Goal: Transaction & Acquisition: Purchase product/service

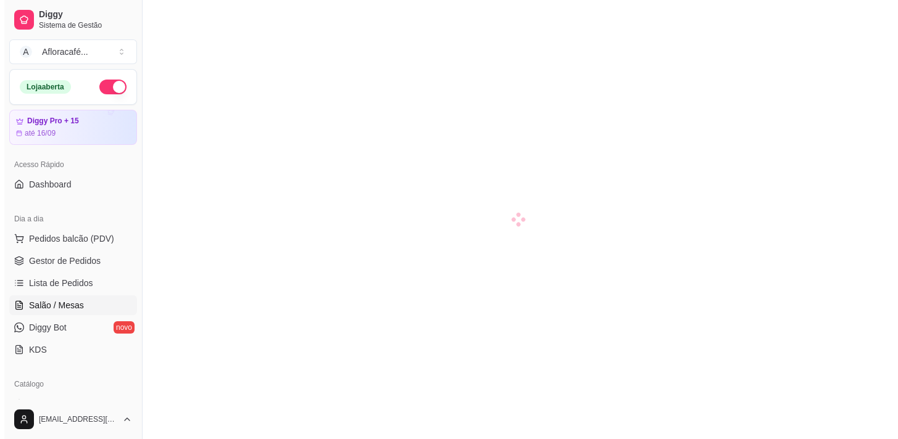
scroll to position [167, 0]
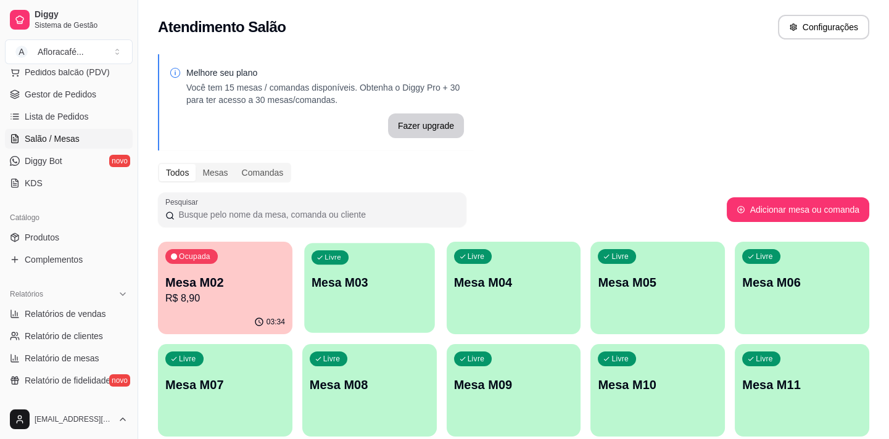
click at [333, 272] on div "Livre Mesa M03" at bounding box center [369, 280] width 130 height 75
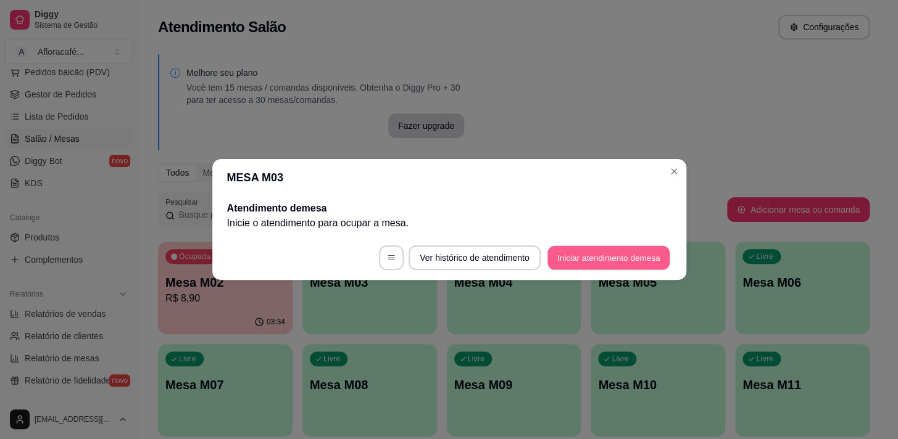
click at [593, 253] on button "Iniciar atendimento de mesa" at bounding box center [608, 258] width 122 height 24
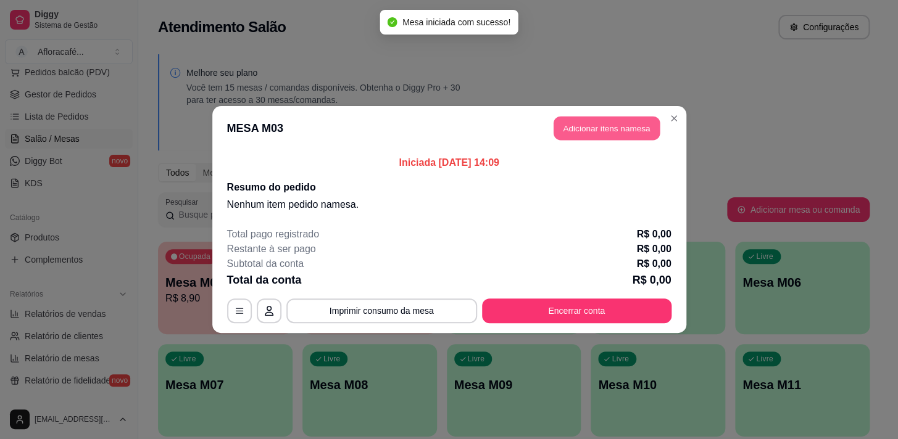
click at [591, 133] on button "Adicionar itens na mesa" at bounding box center [606, 129] width 106 height 24
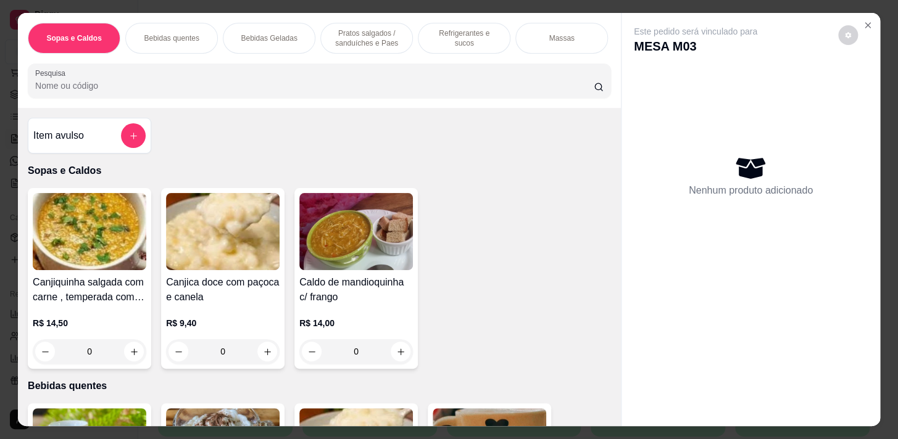
click at [530, 31] on div "Massas" at bounding box center [561, 38] width 93 height 31
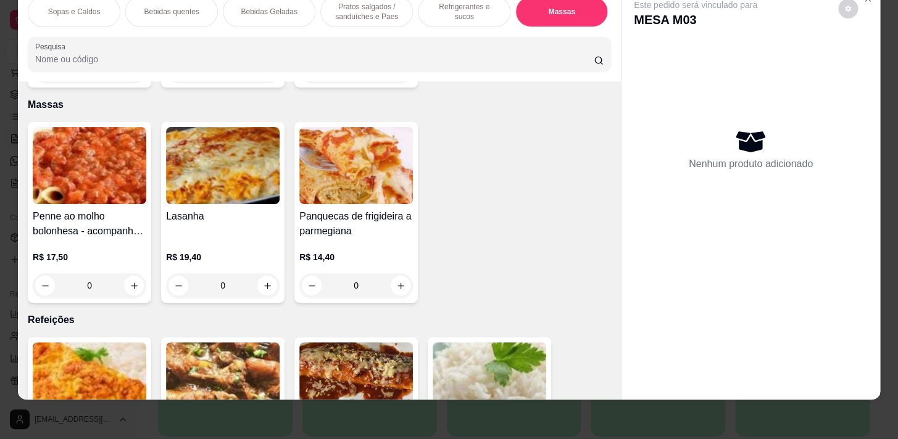
scroll to position [6183, 0]
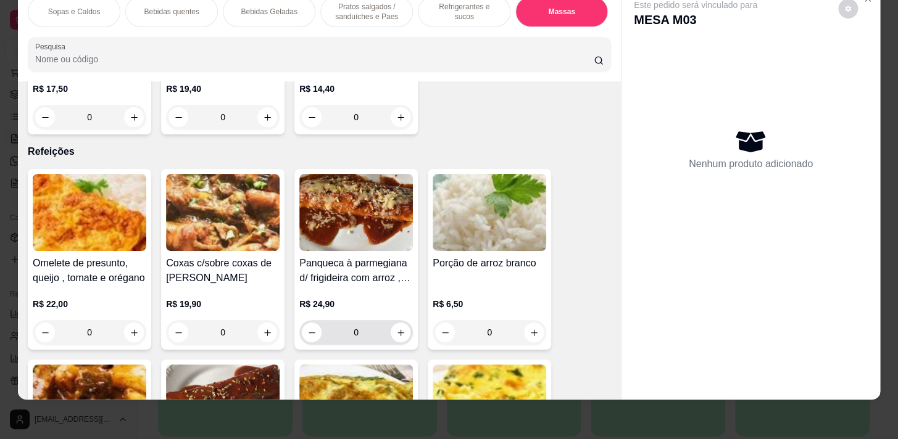
click at [395, 328] on div "0" at bounding box center [356, 332] width 109 height 25
click at [400, 328] on icon "increase-product-quantity" at bounding box center [400, 332] width 9 height 9
type input "1"
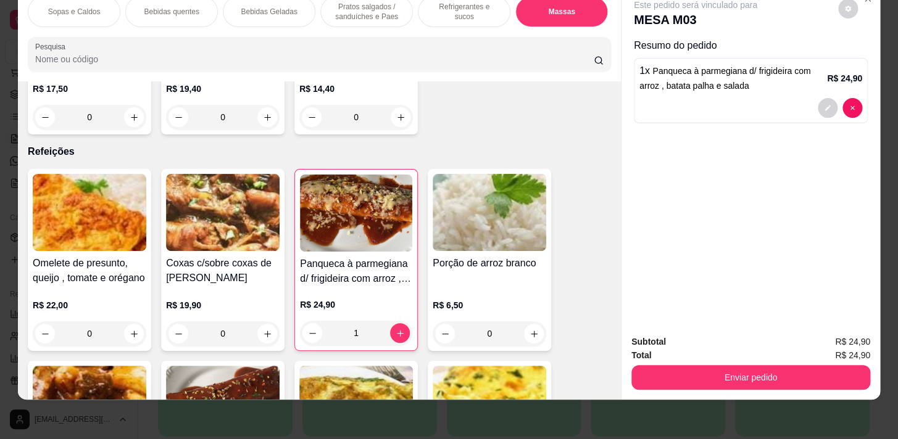
click at [352, 6] on p "Pratos salgados / sanduíches e Paes" at bounding box center [367, 12] width 72 height 20
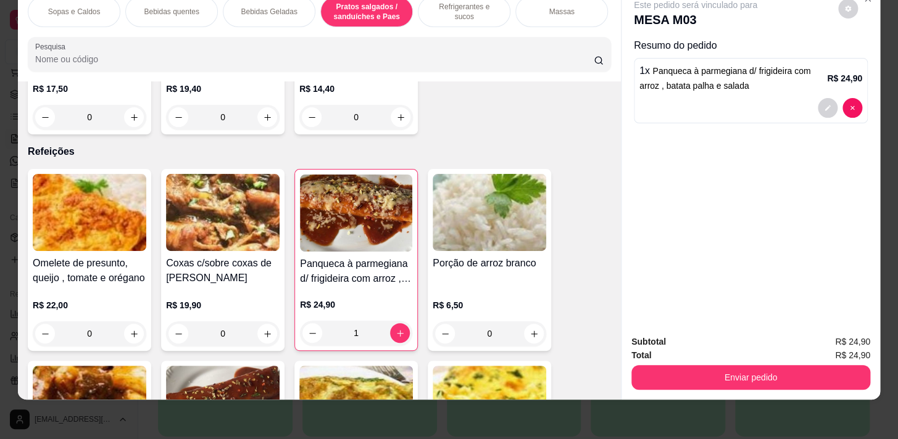
scroll to position [2930, 0]
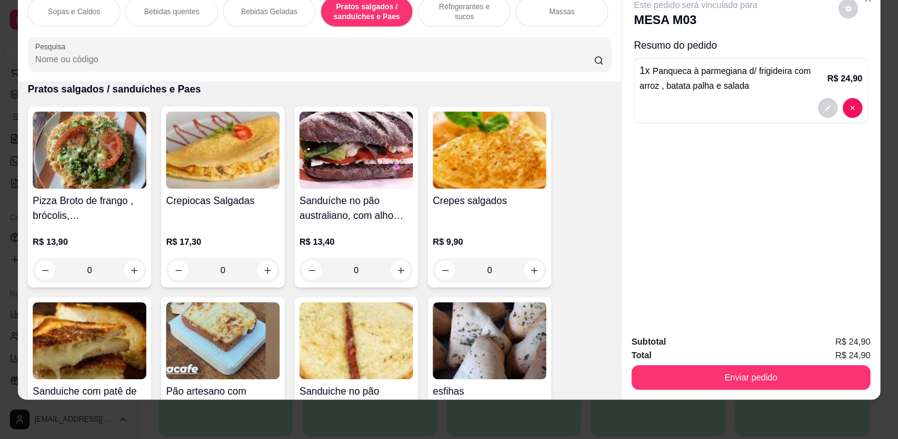
click at [475, 10] on div "Refrigerantes e sucos" at bounding box center [464, 11] width 93 height 31
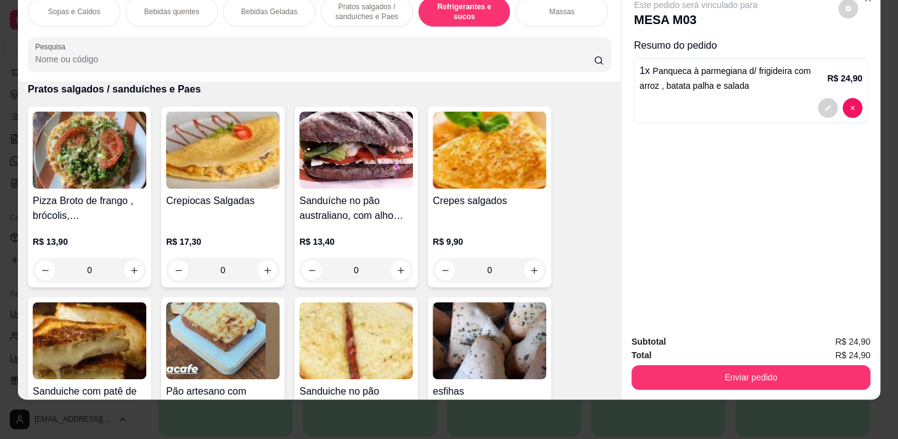
scroll to position [4861, 0]
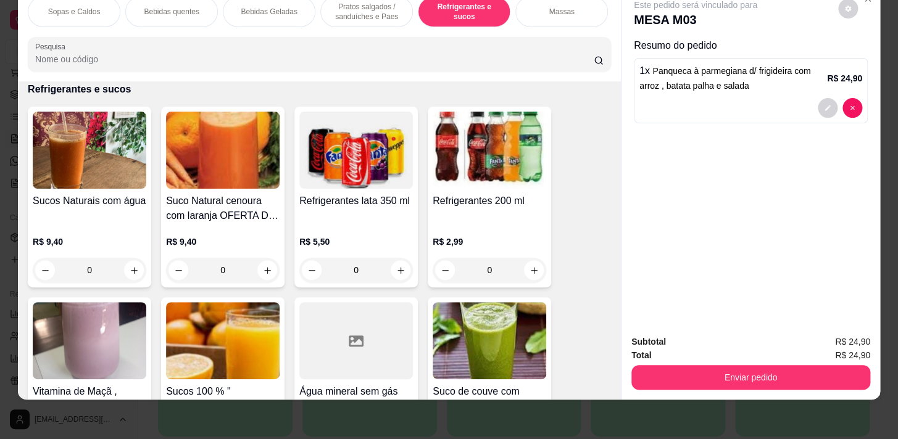
click at [390, 283] on div "Refrigerantes lata 350 ml R$ 5,50 0" at bounding box center [355, 197] width 123 height 181
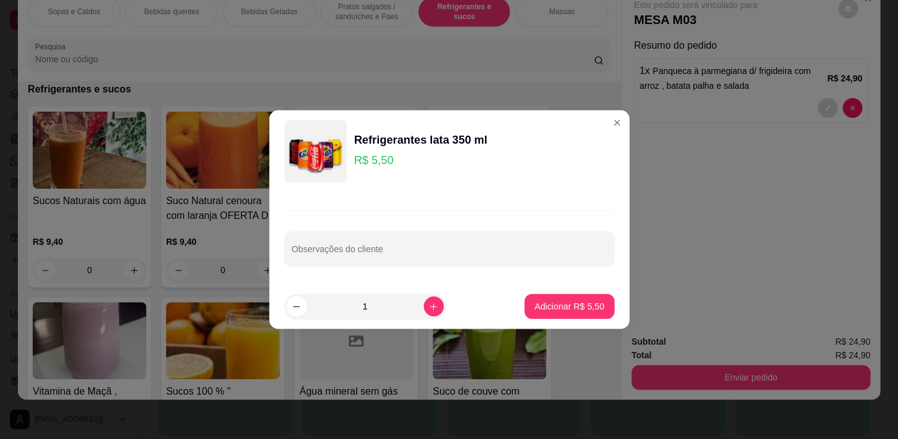
click at [397, 270] on div "Observações do cliente" at bounding box center [449, 238] width 360 height 91
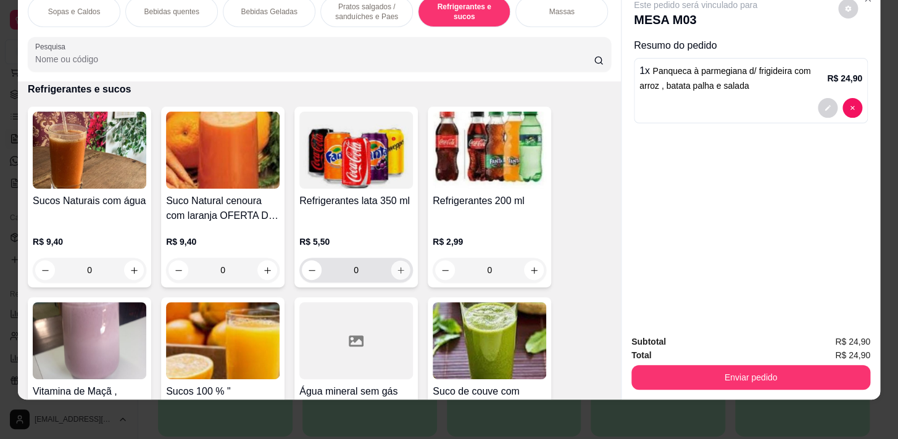
click at [396, 269] on icon "increase-product-quantity" at bounding box center [400, 270] width 9 height 9
type input "1"
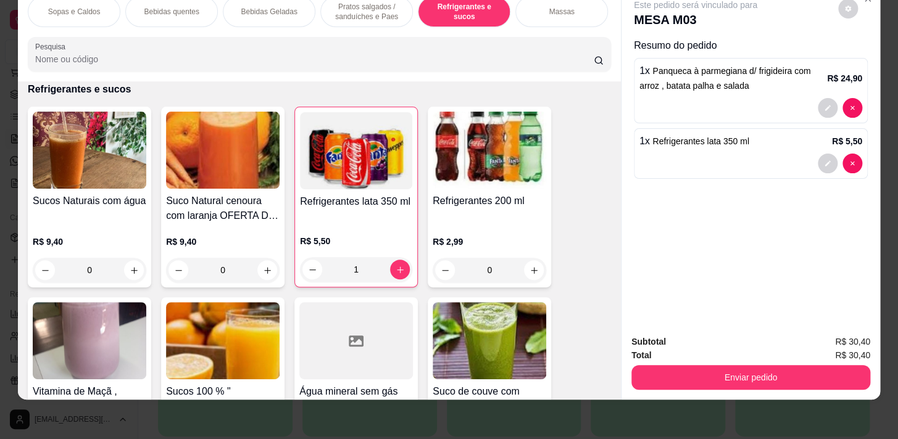
scroll to position [0, 510]
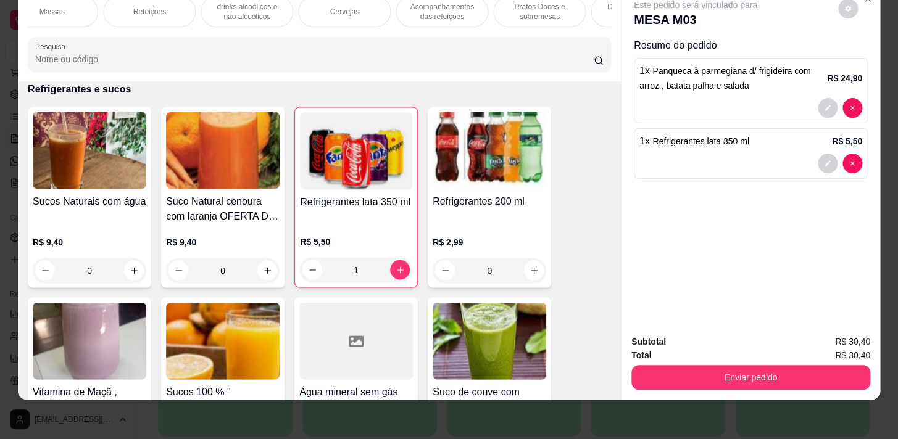
click at [460, 12] on p "Acompanhamentos das refeições" at bounding box center [442, 12] width 72 height 20
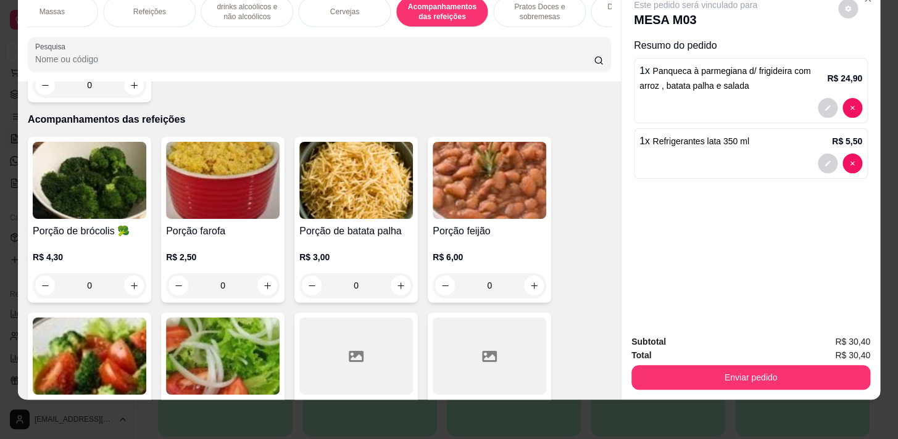
click at [524, 7] on p "Pratos Doces e sobremesas" at bounding box center [540, 12] width 72 height 20
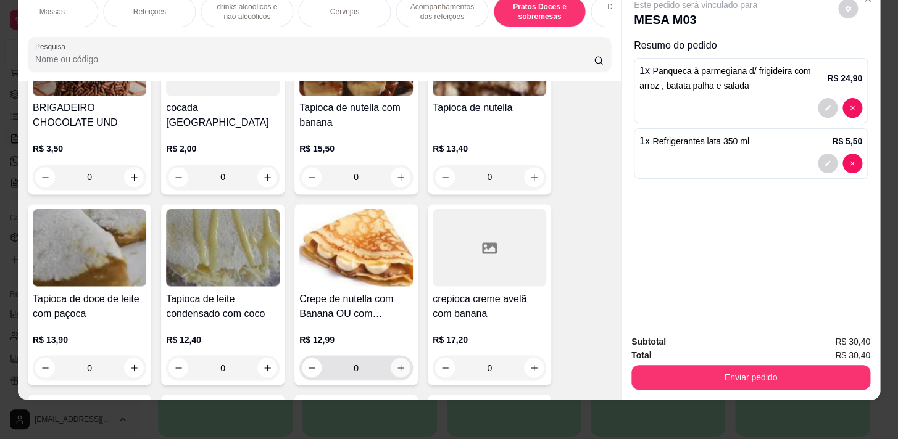
scroll to position [8794, 0]
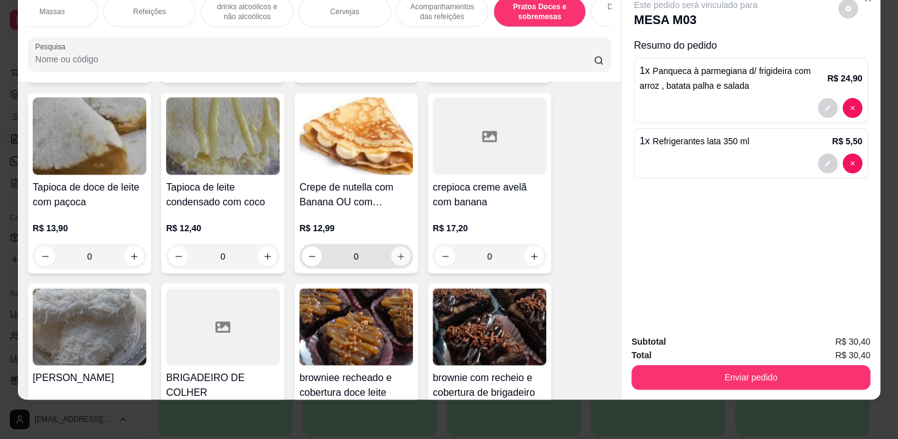
click at [398, 252] on icon "increase-product-quantity" at bounding box center [400, 256] width 9 height 9
type input "1"
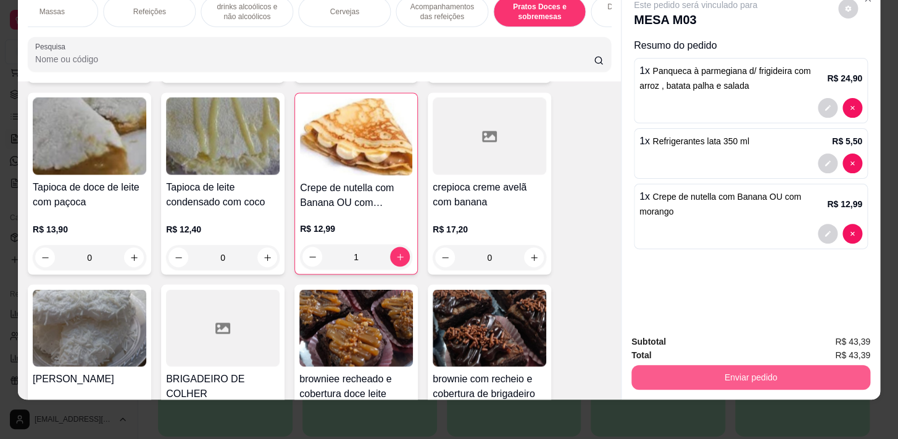
click at [692, 389] on div "Subtotal R$ 43,39 Total R$ 43,39 Enviar pedido" at bounding box center [750, 362] width 259 height 75
click at [695, 365] on button "Enviar pedido" at bounding box center [750, 377] width 239 height 25
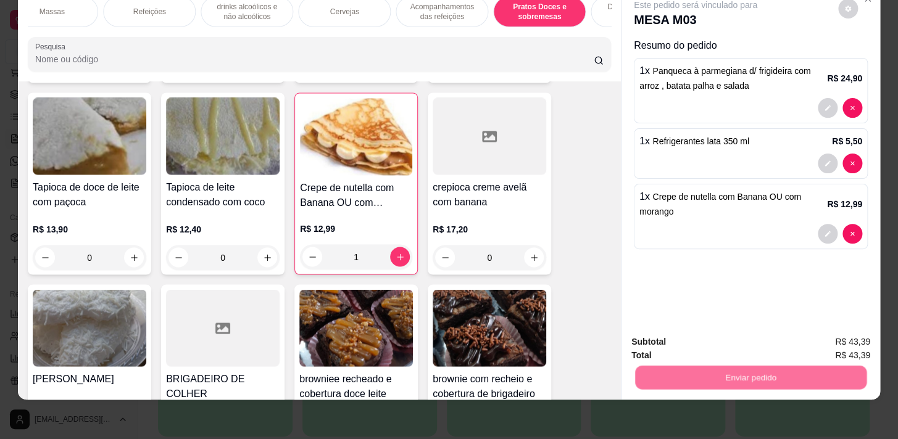
click at [695, 338] on button "Não registrar e enviar pedido" at bounding box center [709, 339] width 125 height 23
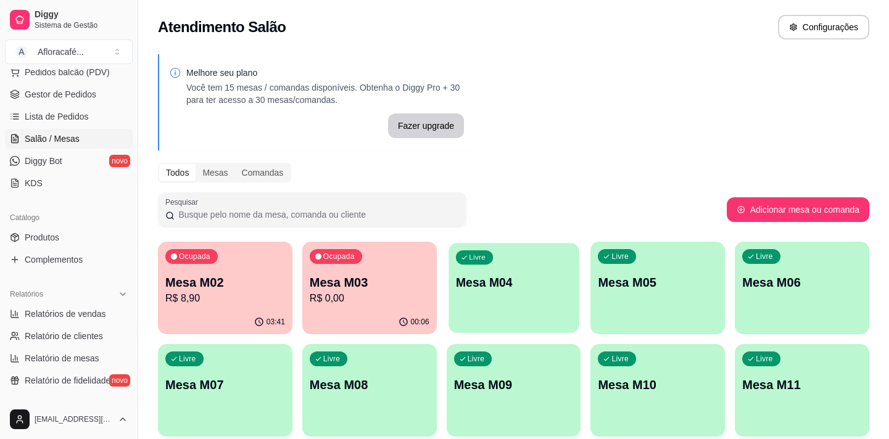
click at [487, 278] on p "Mesa M04" at bounding box center [514, 283] width 116 height 17
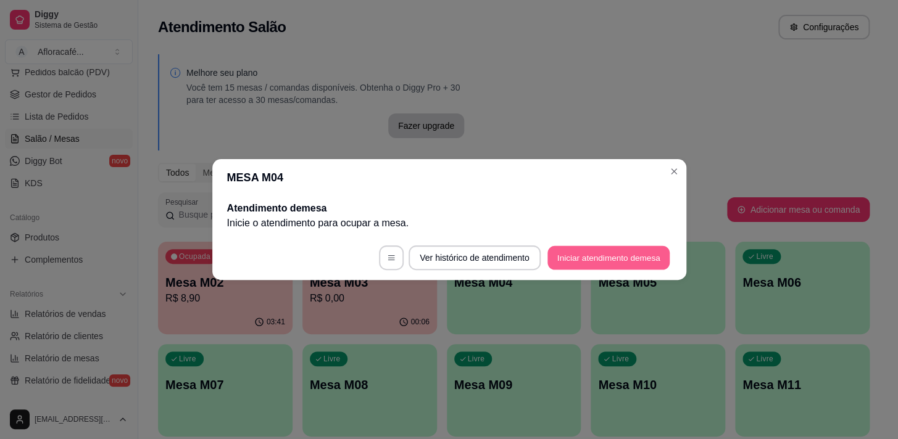
click at [600, 249] on button "Iniciar atendimento de mesa" at bounding box center [608, 258] width 122 height 24
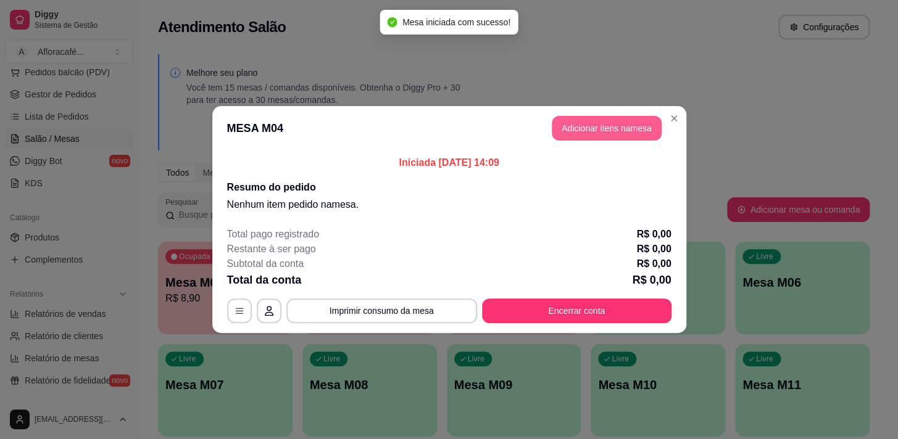
click at [616, 127] on button "Adicionar itens na mesa" at bounding box center [607, 128] width 110 height 25
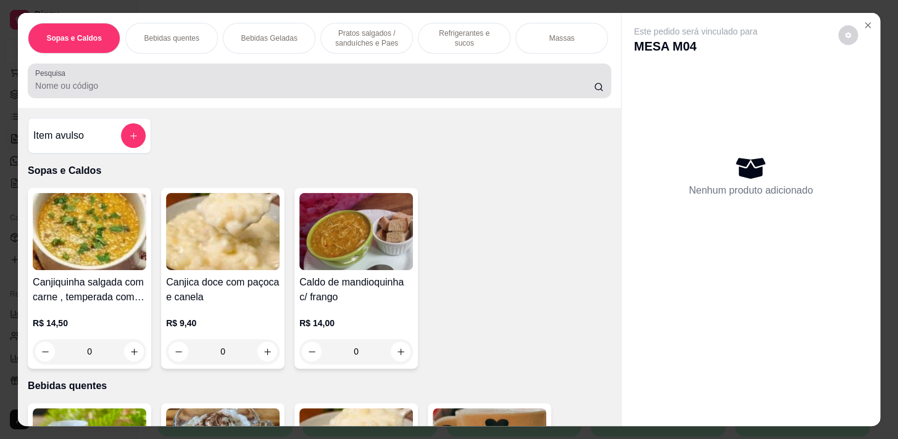
click at [284, 70] on div "Pesquisa" at bounding box center [319, 81] width 583 height 35
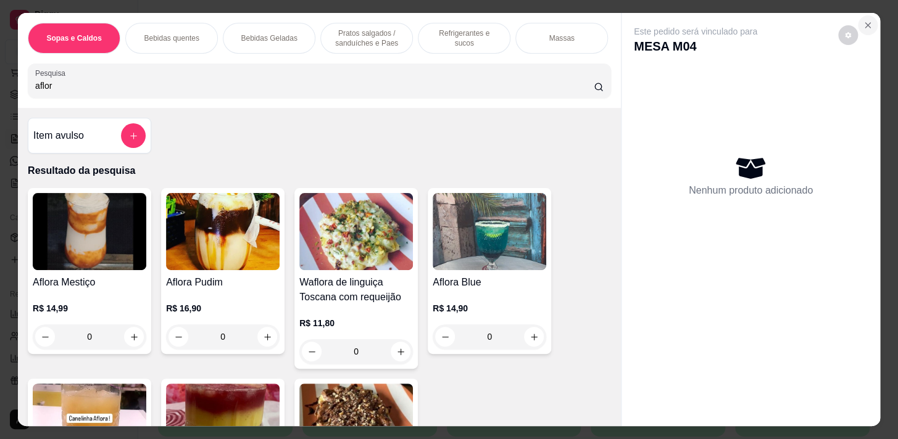
type input "aflor"
click at [853, 28] on section "Sopas e Caldos Bebidas quentes Bebidas Geladas Pratos salgados / sanduíches e P…" at bounding box center [449, 219] width 862 height 413
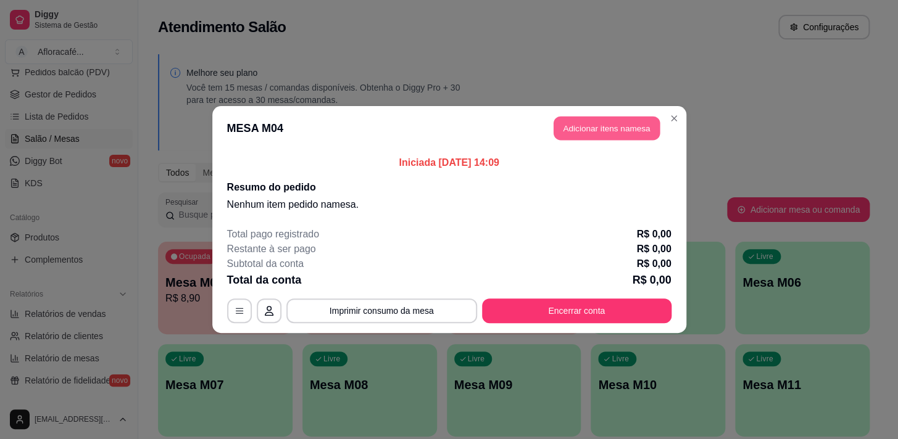
click at [587, 121] on button "Adicionar itens na mesa" at bounding box center [606, 129] width 106 height 24
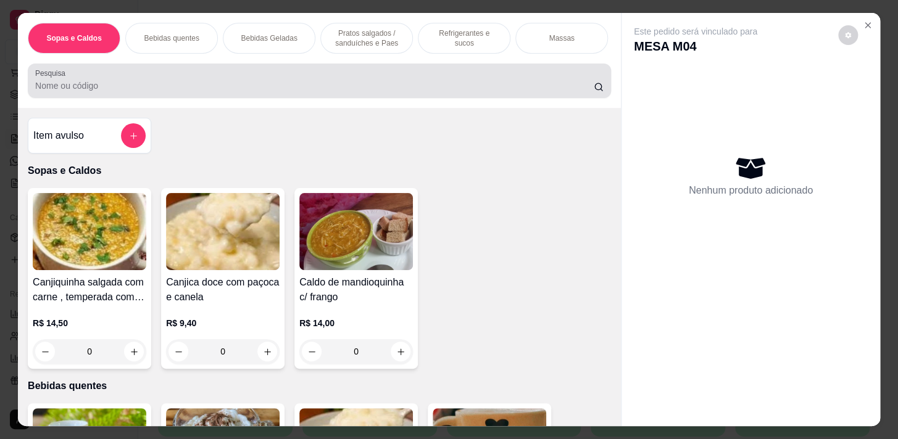
click at [384, 81] on div at bounding box center [319, 80] width 568 height 25
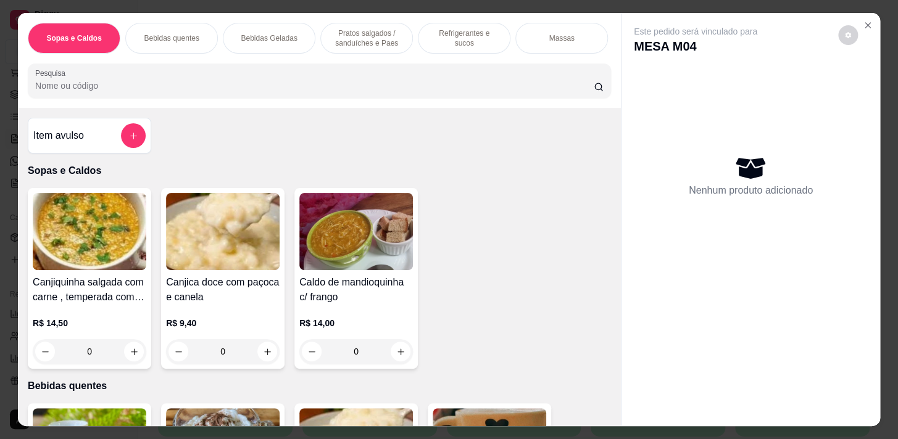
click at [368, 98] on div "Pesquisa" at bounding box center [319, 81] width 583 height 35
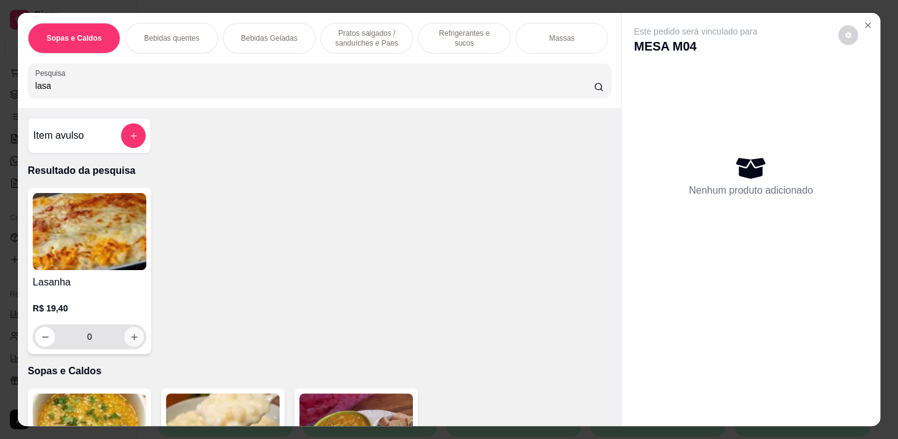
type input "lasa"
click at [133, 347] on button "increase-product-quantity" at bounding box center [134, 337] width 19 height 19
type input "1"
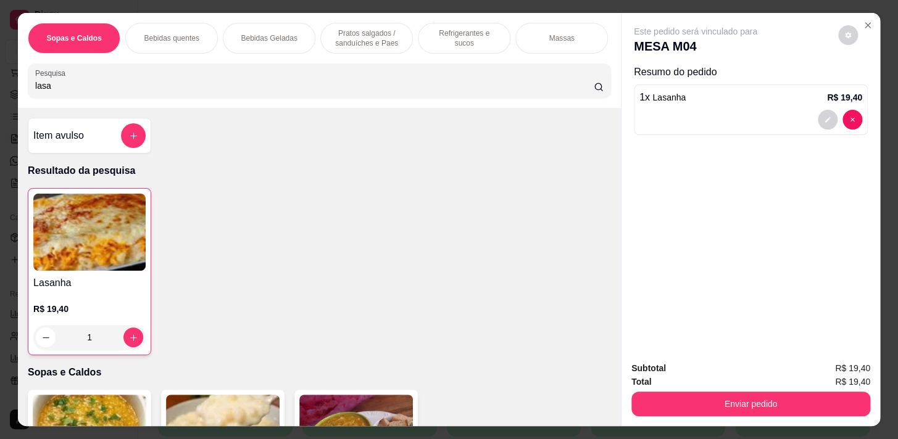
click at [437, 35] on p "Refrigerantes e sucos" at bounding box center [464, 38] width 72 height 20
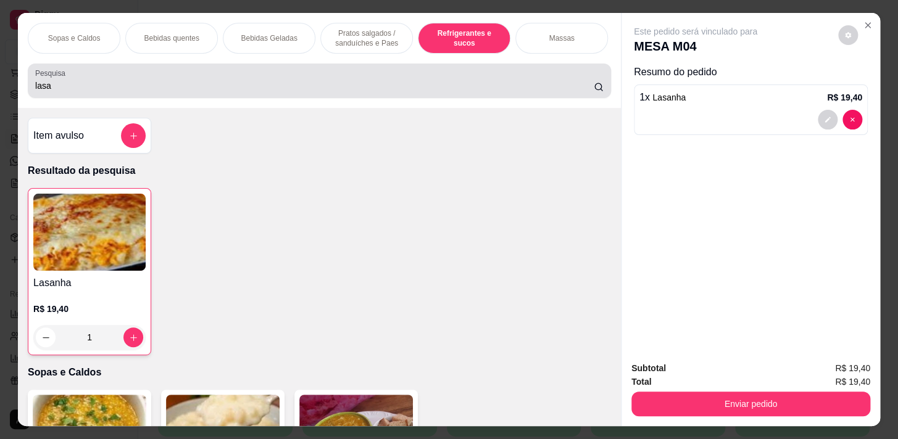
scroll to position [30, 0]
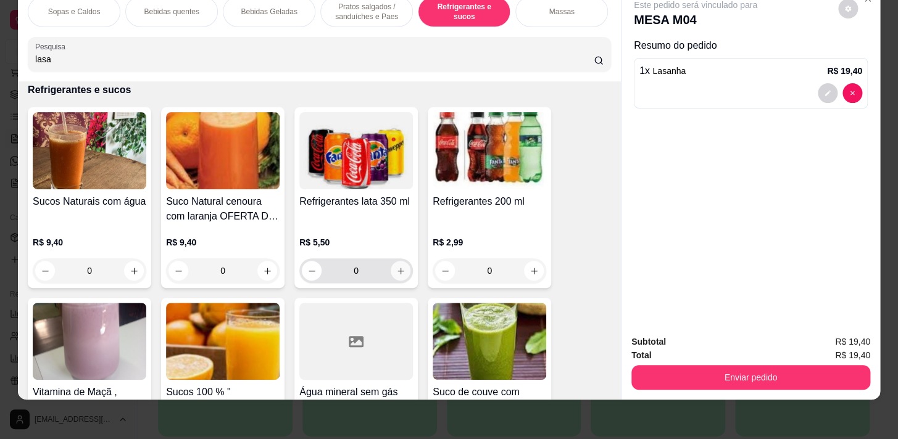
click at [391, 268] on button "increase-product-quantity" at bounding box center [401, 271] width 20 height 20
type input "1"
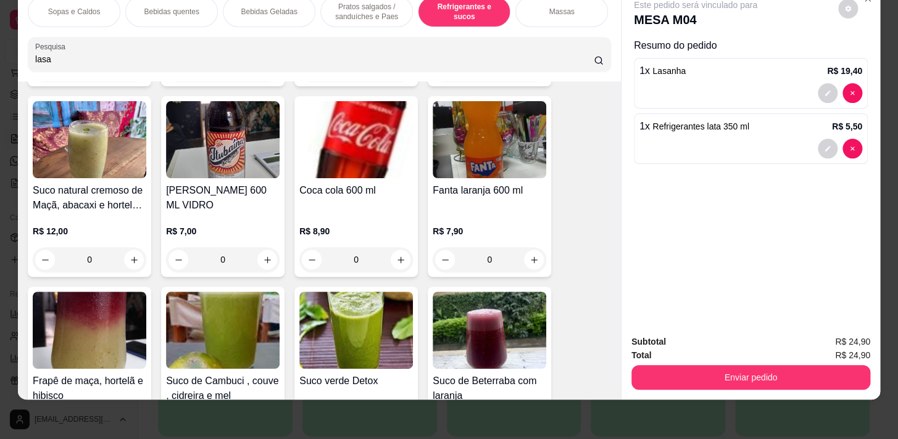
scroll to position [5567, 0]
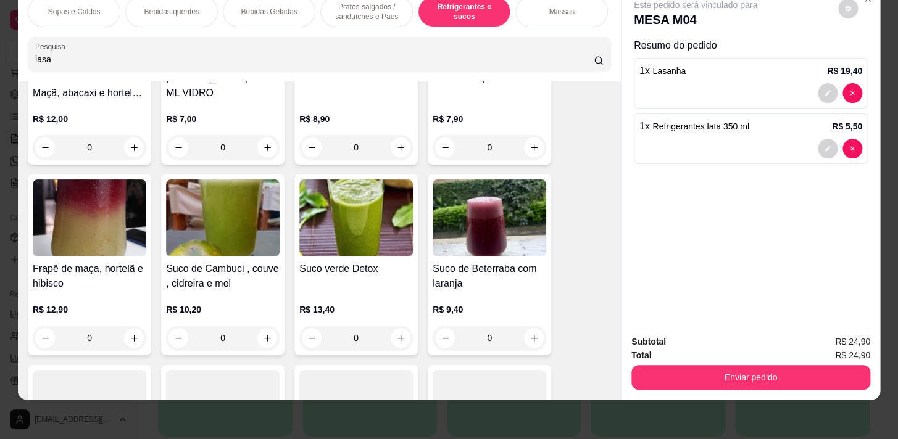
click at [184, 14] on div "Bebidas quentes" at bounding box center [171, 11] width 93 height 31
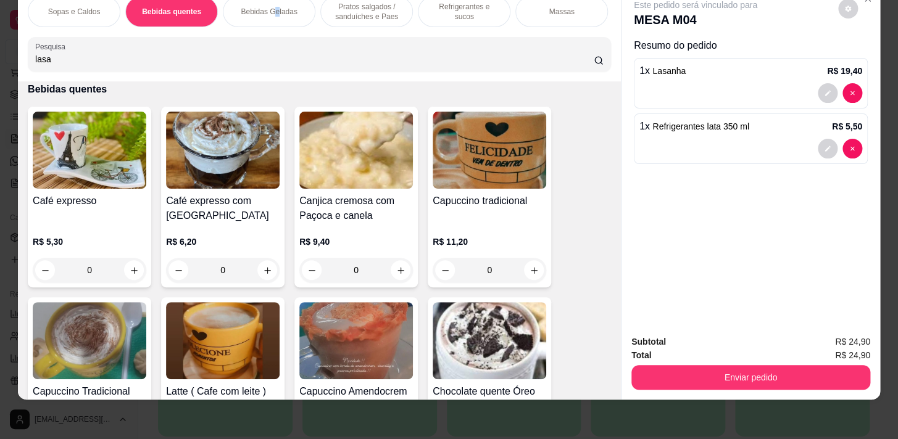
click at [273, 7] on p "Bebidas Geladas" at bounding box center [269, 12] width 56 height 10
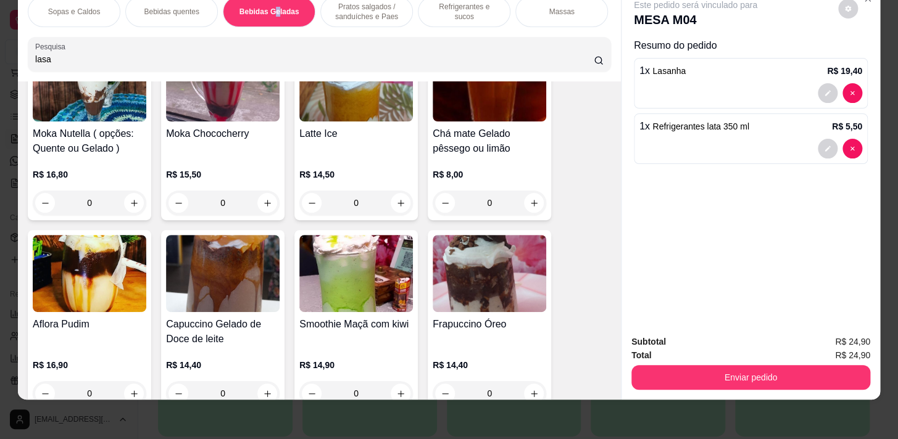
scroll to position [2771, 0]
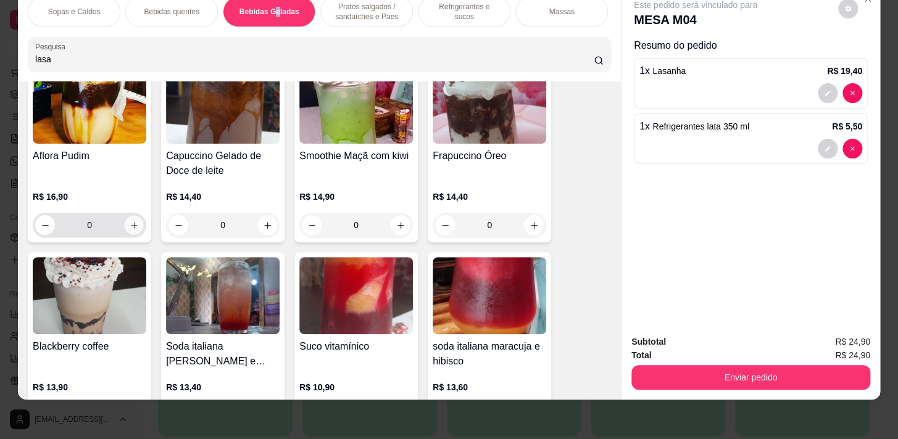
click at [125, 222] on button "increase-product-quantity" at bounding box center [134, 225] width 19 height 19
type input "1"
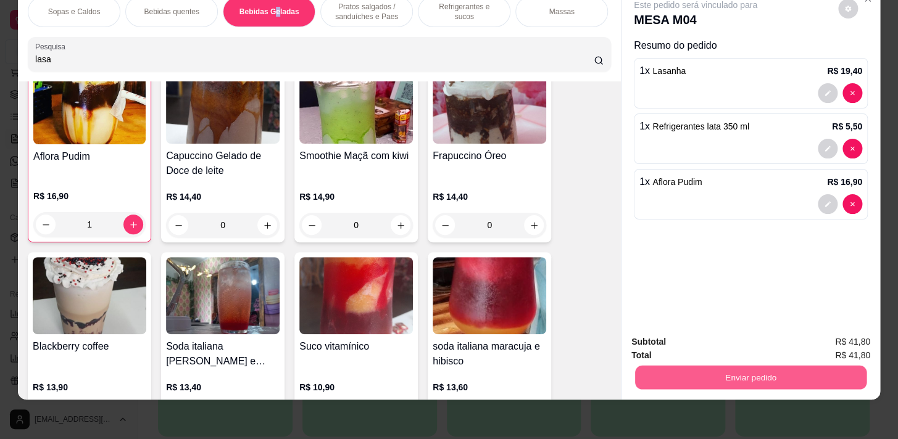
click at [797, 365] on button "Enviar pedido" at bounding box center [750, 377] width 231 height 24
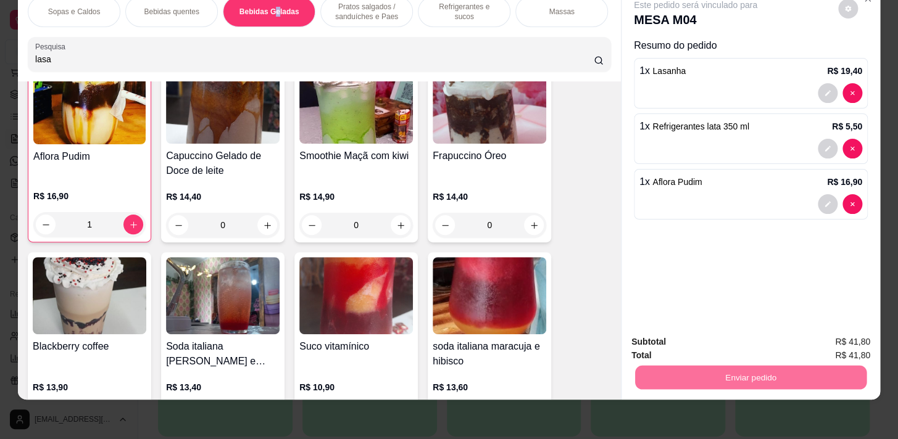
click at [703, 338] on button "Não registrar e enviar pedido" at bounding box center [709, 339] width 125 height 23
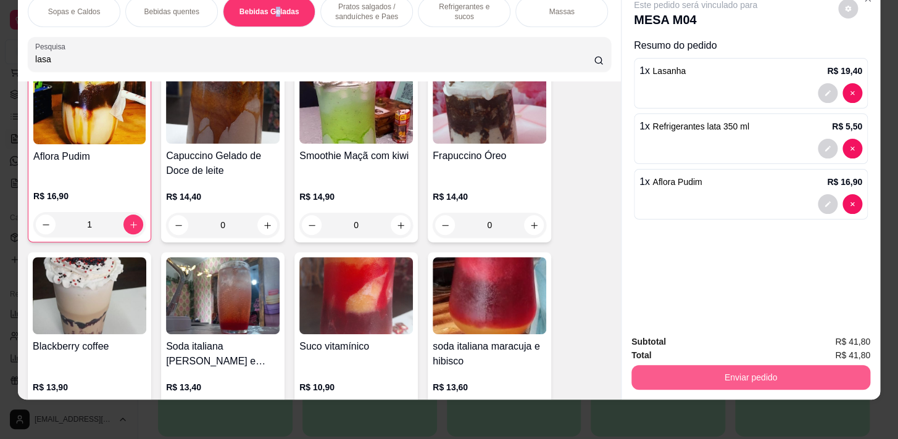
click at [685, 369] on button "Enviar pedido" at bounding box center [750, 377] width 239 height 25
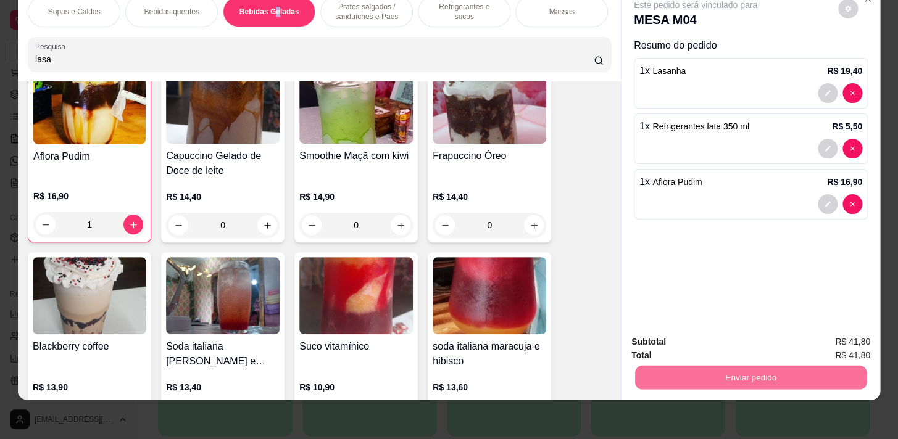
click at [705, 336] on button "Não registrar e enviar pedido" at bounding box center [709, 339] width 128 height 23
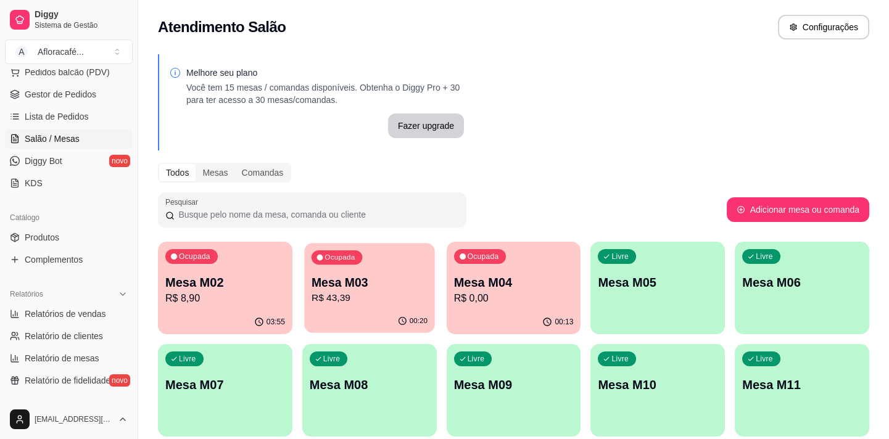
click at [397, 314] on div "00:20" at bounding box center [369, 321] width 130 height 23
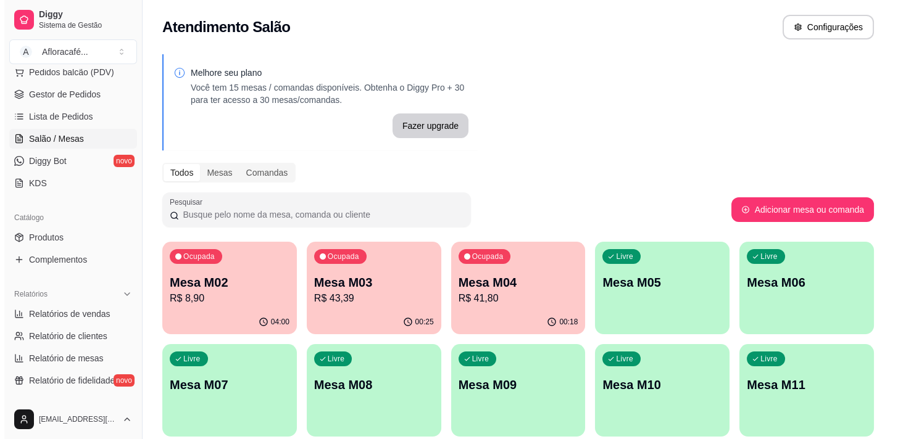
scroll to position [56, 0]
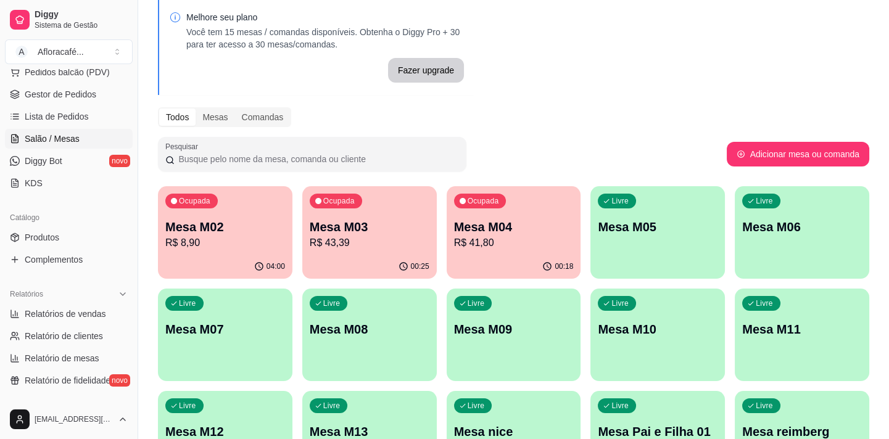
click at [544, 225] on p "Mesa M04" at bounding box center [514, 226] width 120 height 17
click at [412, 241] on p "R$ 43,39" at bounding box center [370, 243] width 116 height 14
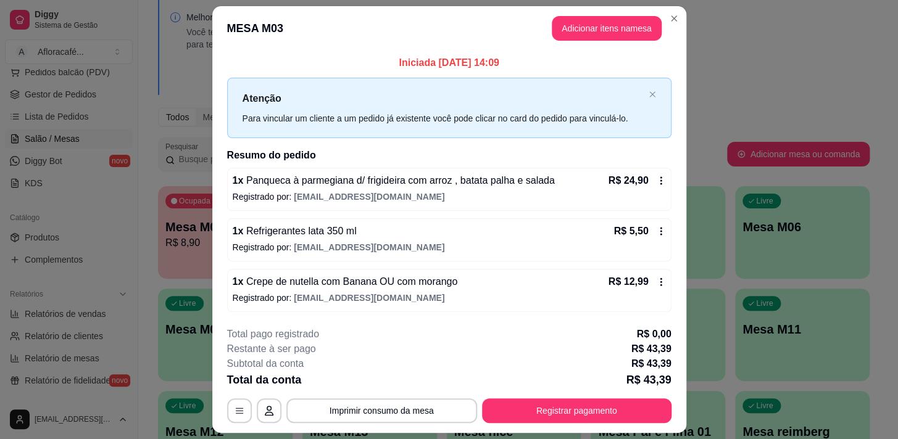
scroll to position [33, 0]
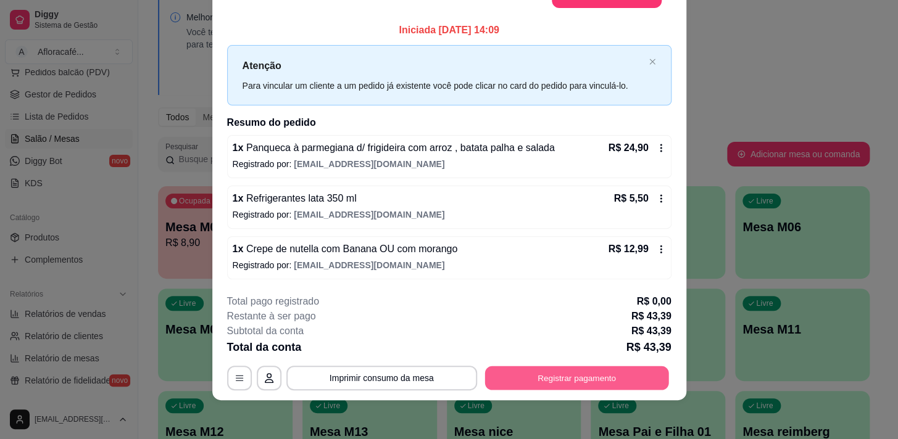
click at [484, 385] on button "Registrar pagamento" at bounding box center [576, 378] width 184 height 24
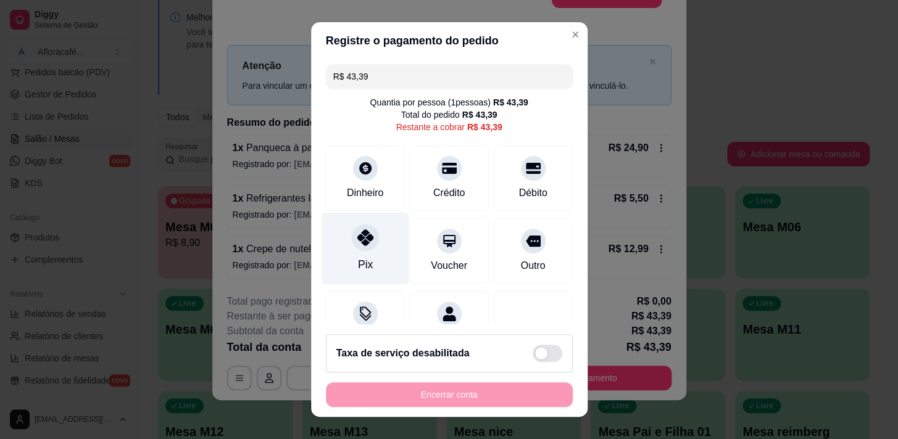
click at [370, 260] on div "Pix" at bounding box center [364, 248] width 87 height 72
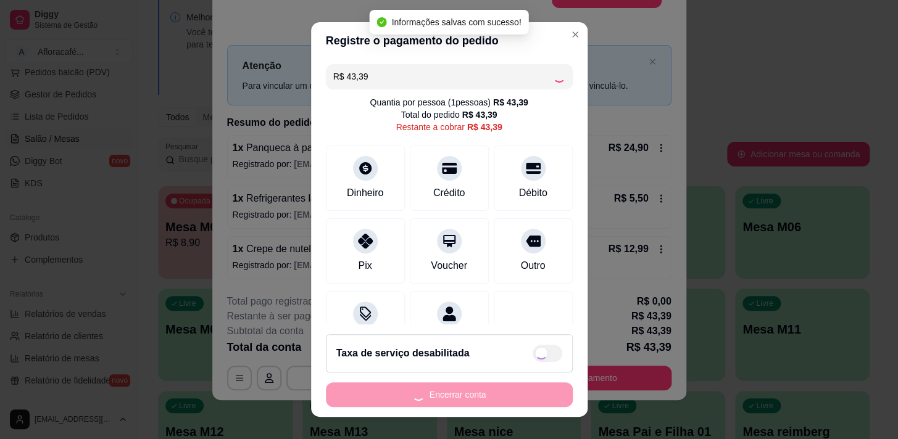
type input "R$ 0,00"
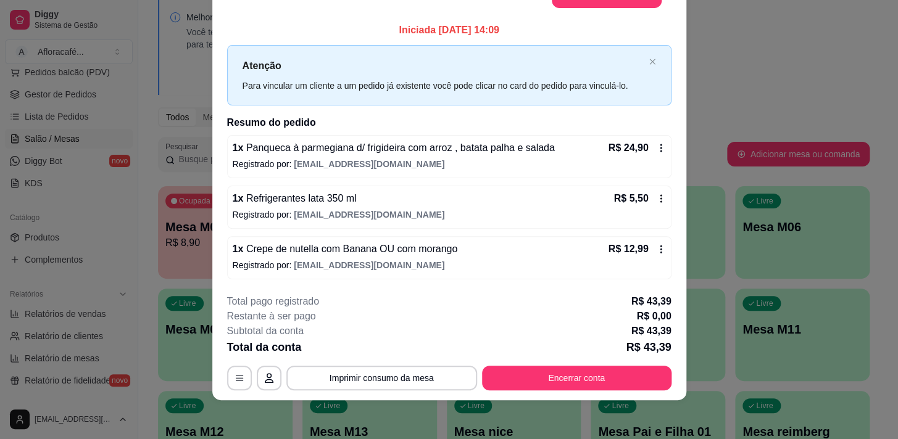
scroll to position [0, 0]
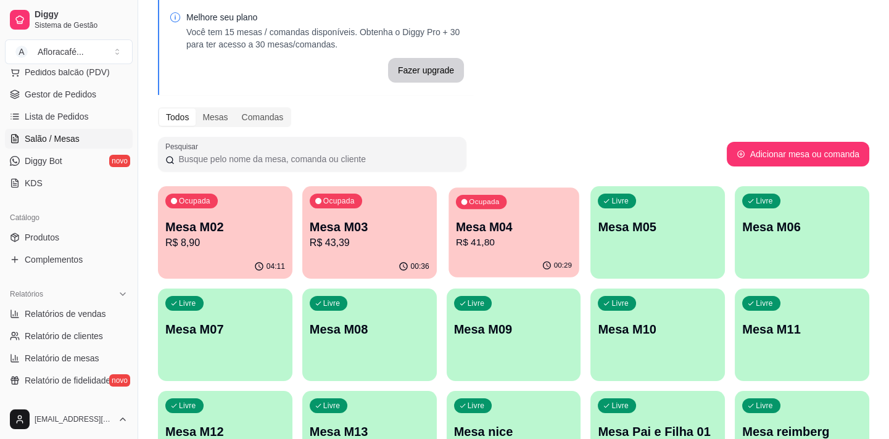
click at [491, 202] on p "Ocupada" at bounding box center [484, 202] width 30 height 10
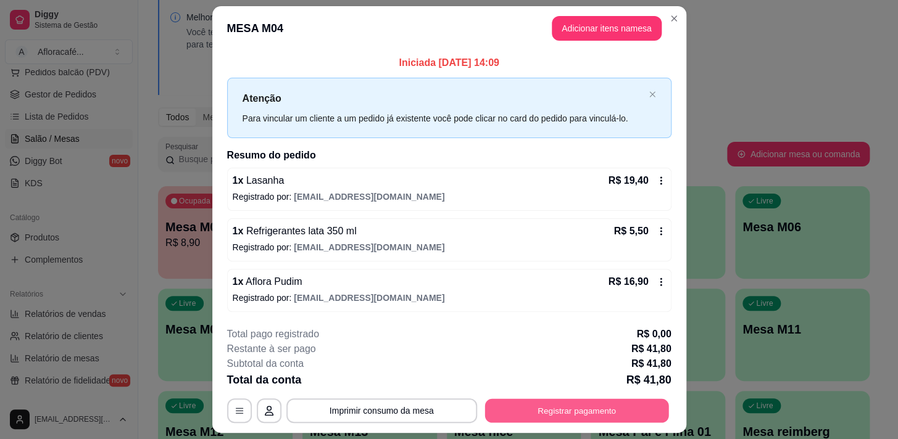
click at [555, 414] on button "Registrar pagamento" at bounding box center [576, 411] width 184 height 24
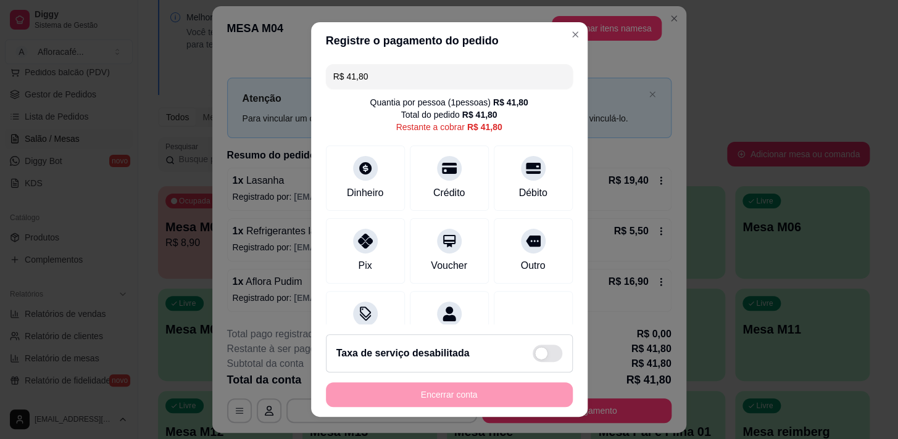
click at [397, 83] on input "R$ 41,80" at bounding box center [449, 76] width 232 height 25
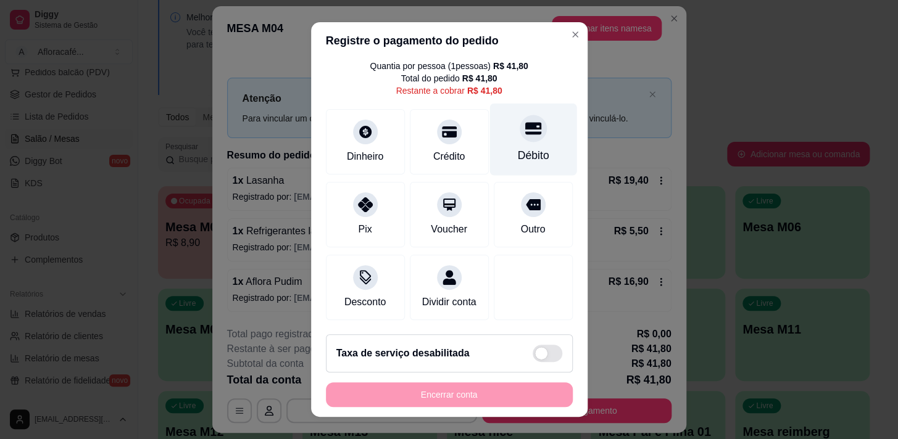
click at [517, 147] on div "Débito" at bounding box center [532, 155] width 31 height 16
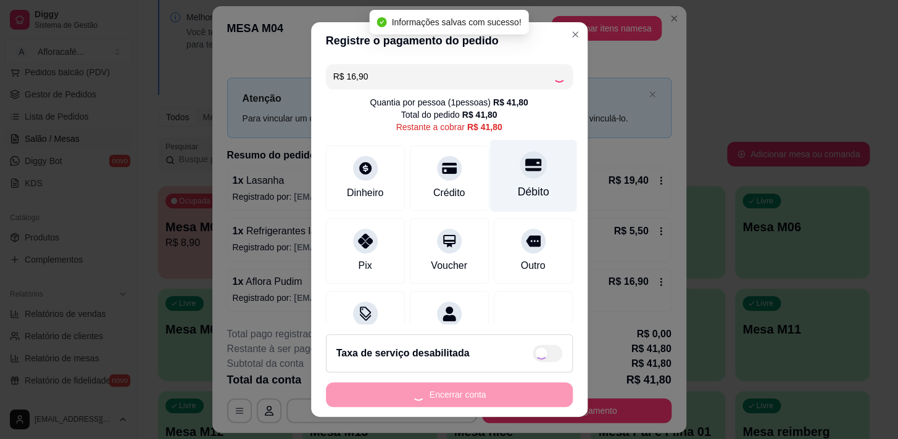
type input "R$ 24,90"
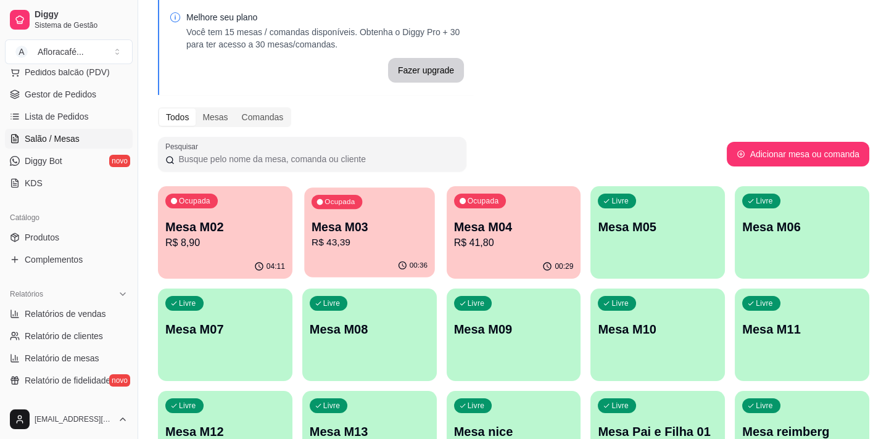
click at [428, 216] on div "Ocupada Mesa M03 R$ 43,39" at bounding box center [369, 221] width 130 height 67
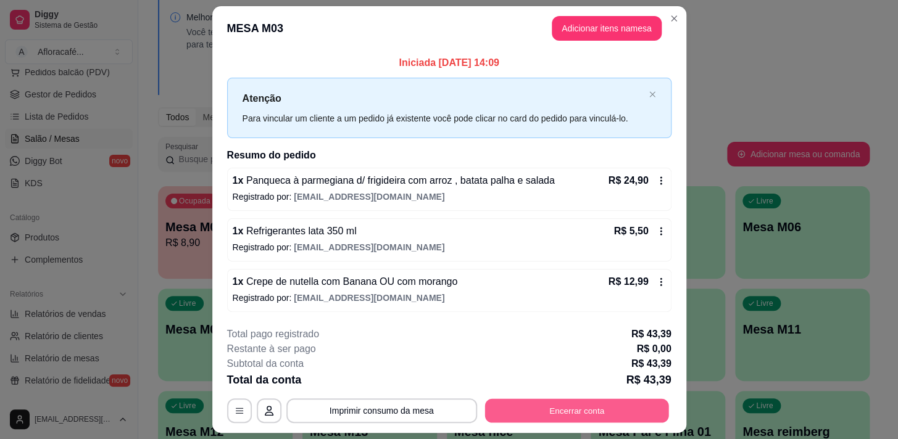
click at [608, 413] on button "Encerrar conta" at bounding box center [576, 411] width 184 height 24
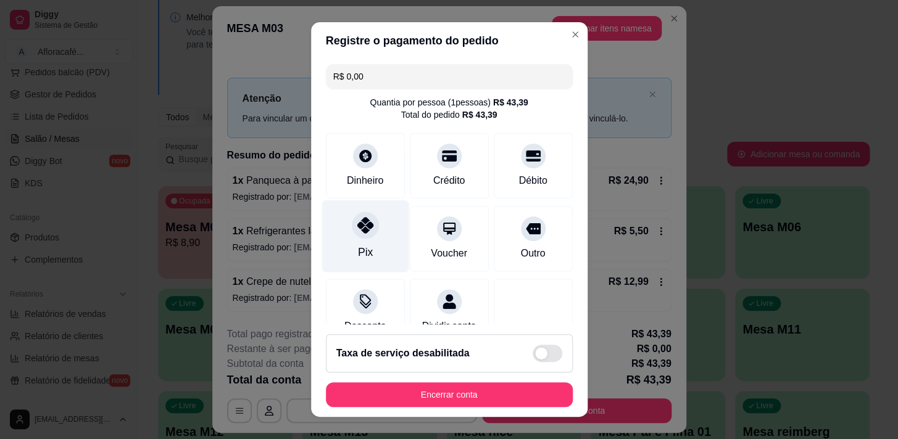
click at [347, 249] on div "Pix" at bounding box center [364, 236] width 87 height 72
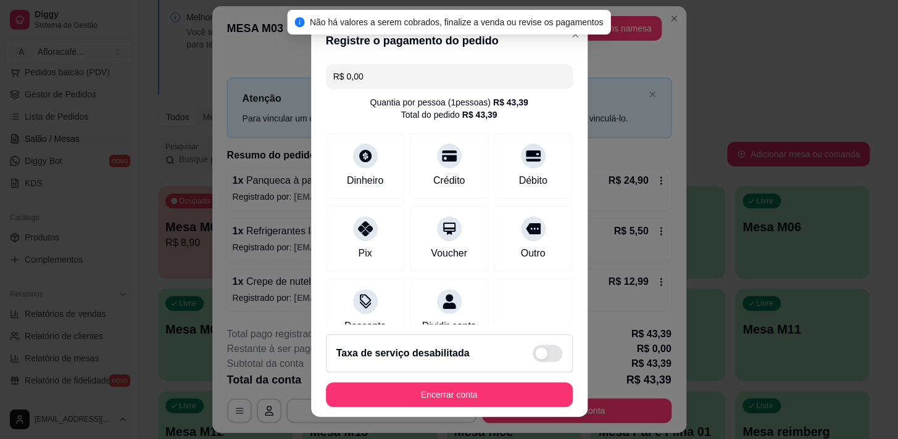
click at [420, 414] on footer "Taxa de serviço desabilitada Encerrar conta" at bounding box center [449, 371] width 276 height 93
click at [431, 390] on button "Encerrar conta" at bounding box center [449, 395] width 247 height 25
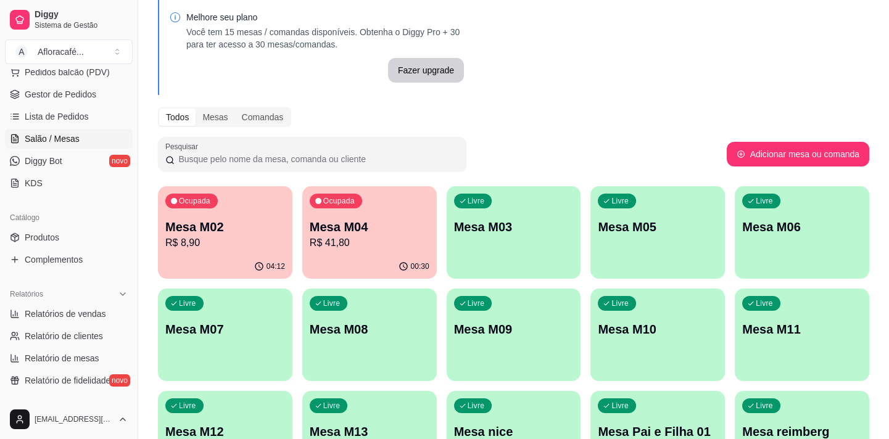
click at [393, 240] on p "R$ 41,80" at bounding box center [370, 243] width 120 height 15
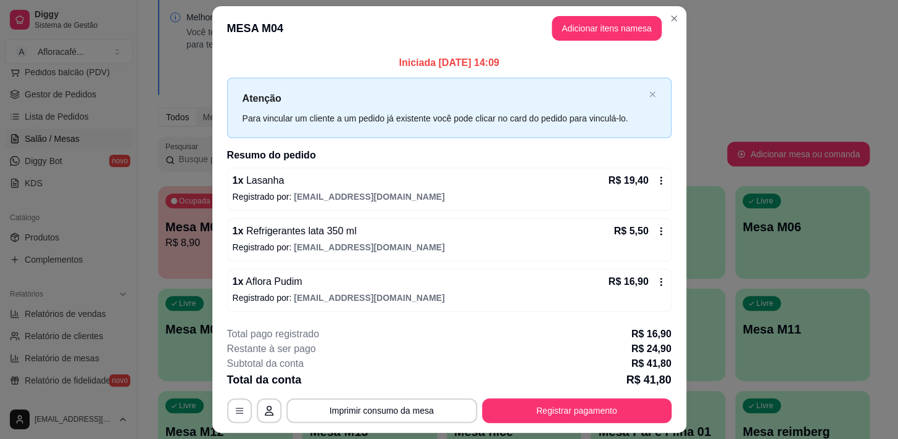
scroll to position [33, 0]
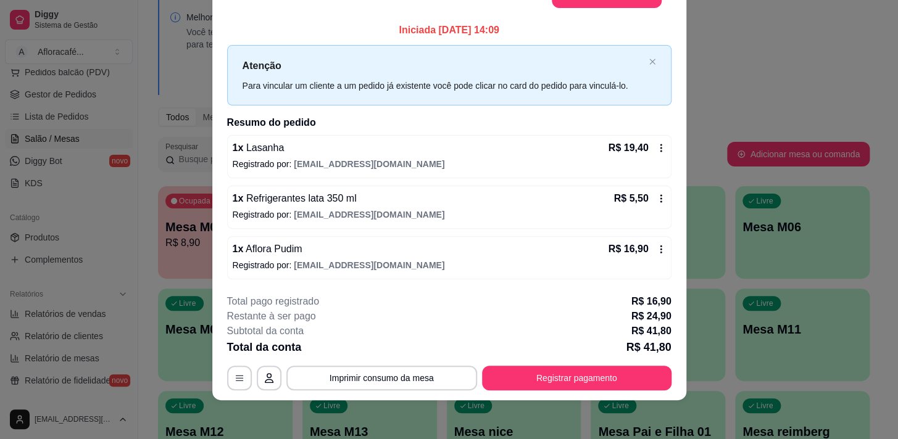
drag, startPoint x: 542, startPoint y: 355, endPoint x: 540, endPoint y: 386, distance: 30.9
click at [541, 365] on div "**********" at bounding box center [449, 342] width 444 height 96
click at [541, 388] on button "Registrar pagamento" at bounding box center [576, 378] width 184 height 24
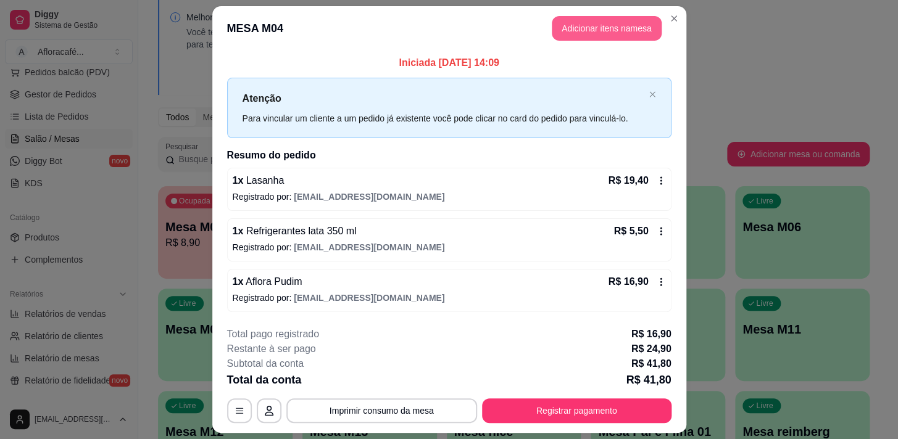
click at [578, 31] on button "Adicionar itens na mesa" at bounding box center [607, 28] width 110 height 25
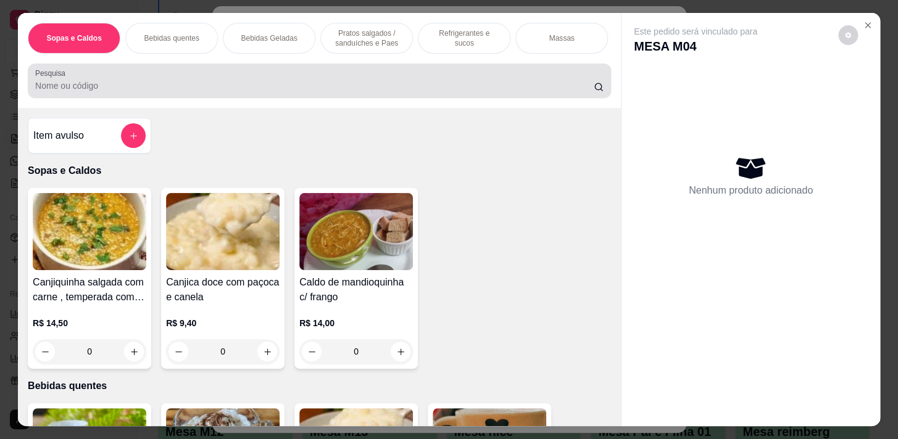
click at [260, 92] on input "Pesquisa" at bounding box center [314, 86] width 558 height 12
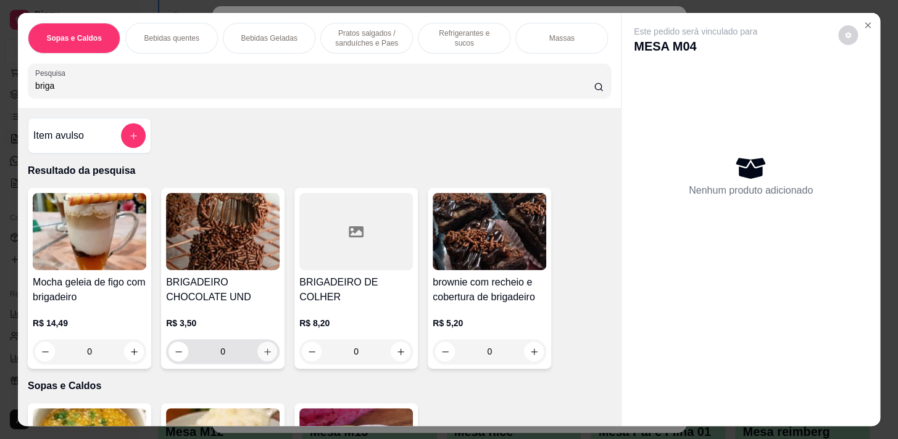
type input "briga"
click at [263, 354] on icon "increase-product-quantity" at bounding box center [267, 351] width 9 height 9
type input "1"
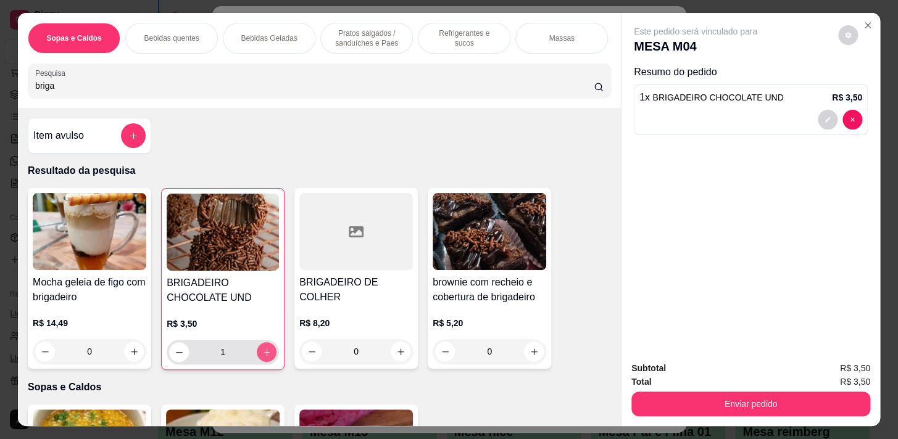
click at [262, 354] on icon "increase-product-quantity" at bounding box center [266, 352] width 9 height 9
type input "2"
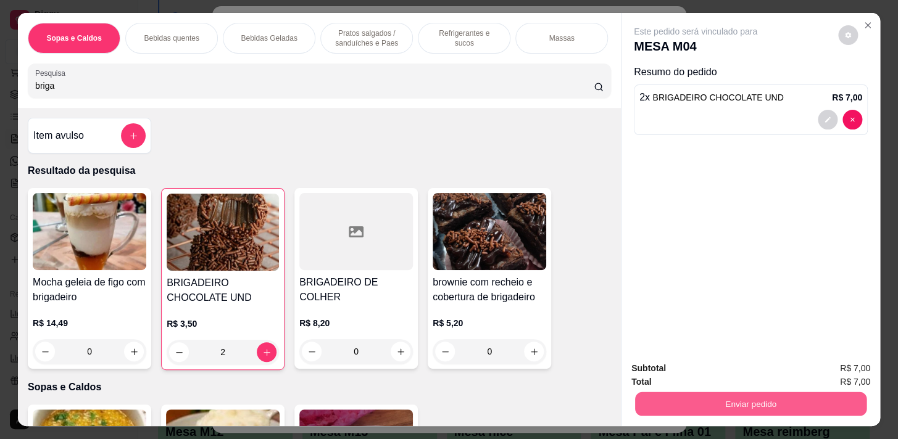
click at [773, 400] on button "Enviar pedido" at bounding box center [750, 404] width 231 height 24
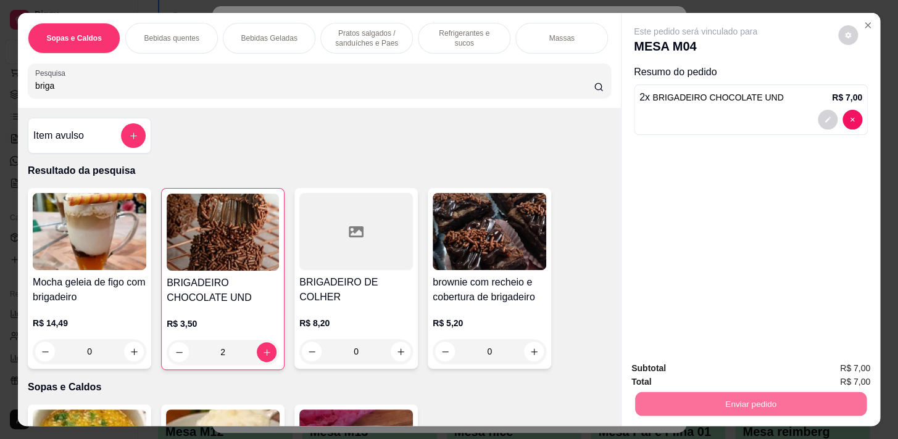
click at [747, 372] on button "Não registrar e enviar pedido" at bounding box center [709, 370] width 128 height 23
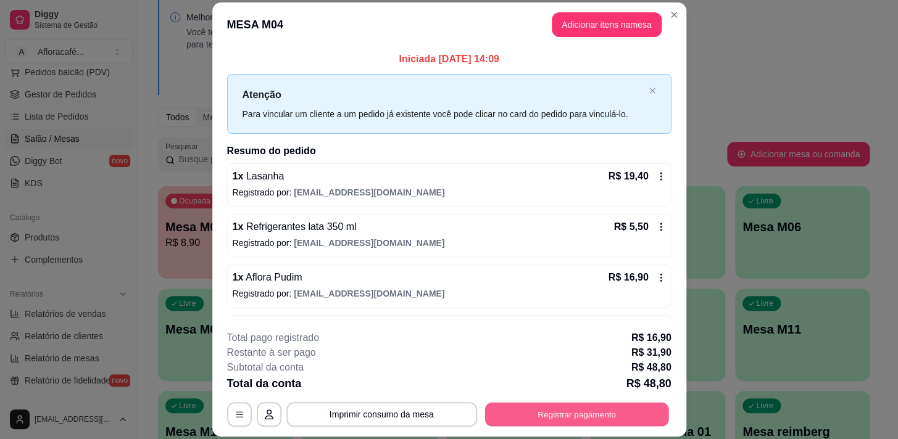
click at [556, 420] on button "Registrar pagamento" at bounding box center [576, 415] width 184 height 24
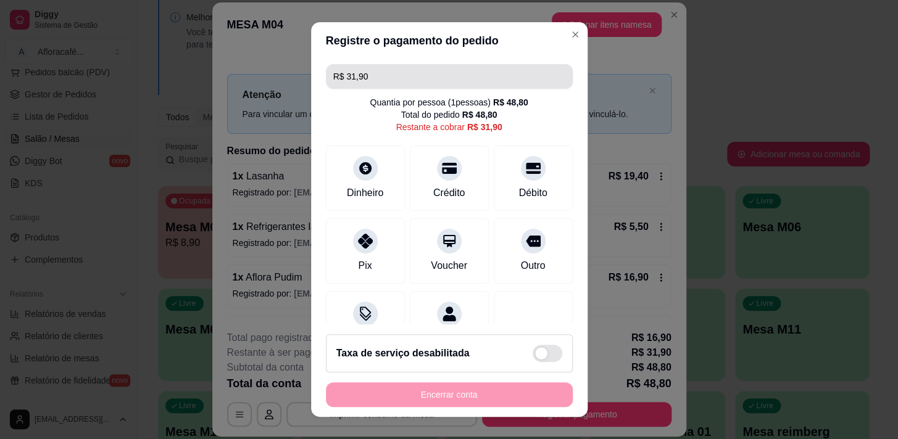
click at [404, 83] on input "R$ 31,90" at bounding box center [449, 76] width 232 height 25
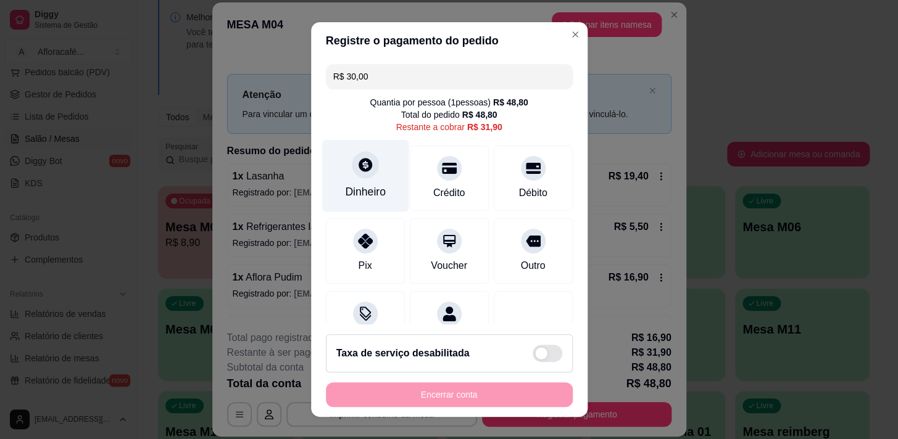
type input "R$ 30,00"
click at [375, 195] on div "Dinheiro" at bounding box center [365, 192] width 41 height 16
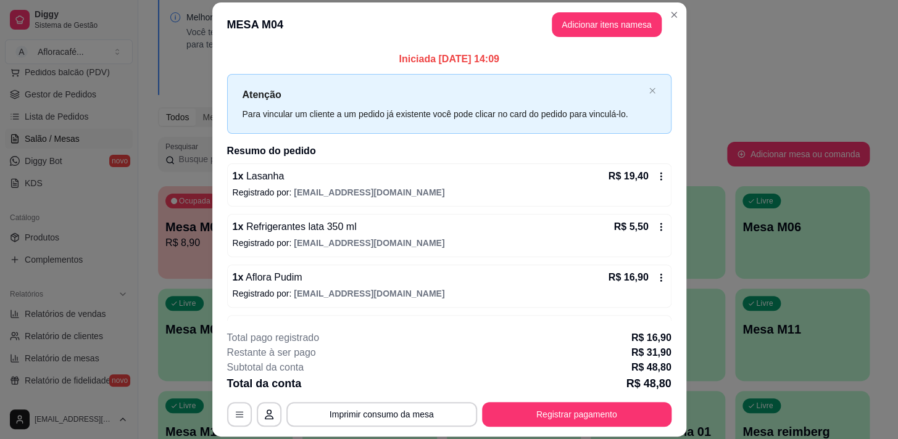
click at [600, 428] on footer "**********" at bounding box center [449, 379] width 474 height 116
click at [600, 420] on button "Registrar pagamento" at bounding box center [576, 414] width 189 height 25
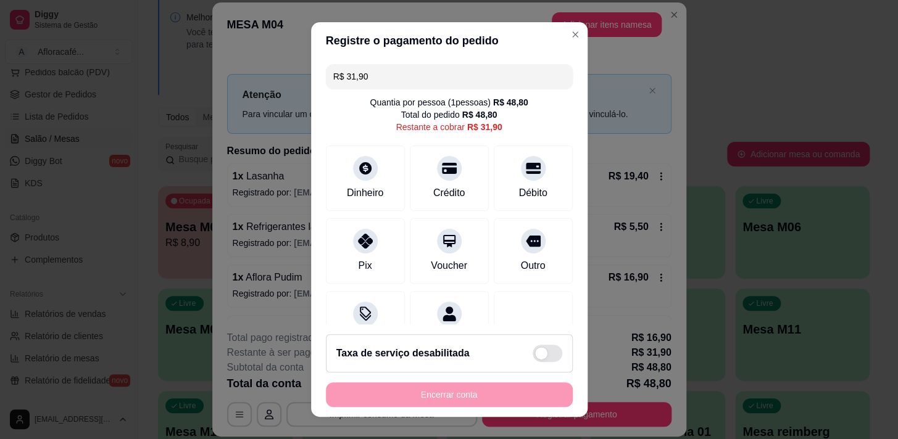
click at [537, 86] on input "R$ 31,90" at bounding box center [449, 76] width 232 height 25
click at [369, 179] on div "Dinheiro" at bounding box center [364, 175] width 87 height 72
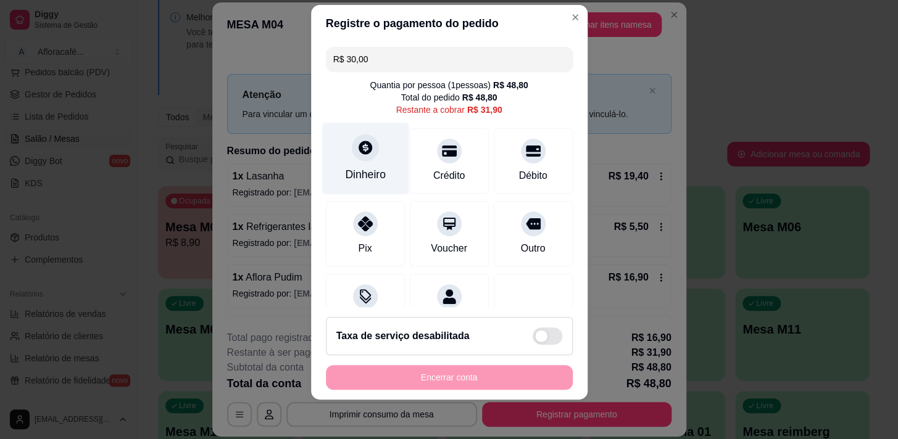
click at [346, 158] on div "Dinheiro" at bounding box center [364, 158] width 87 height 72
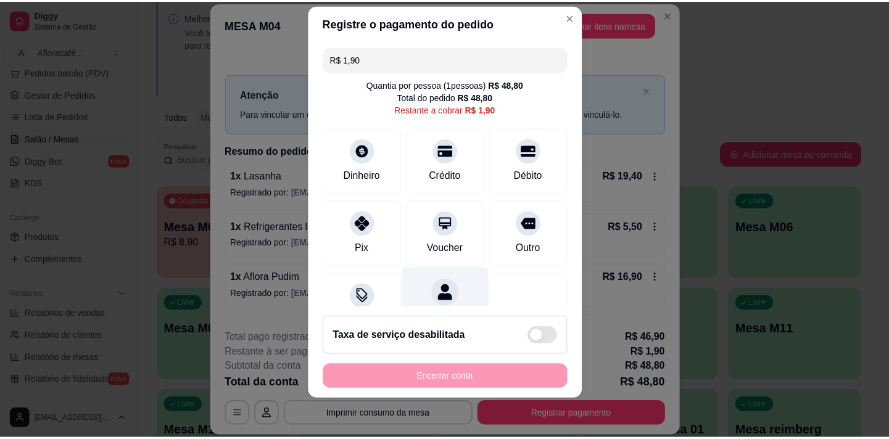
scroll to position [56, 0]
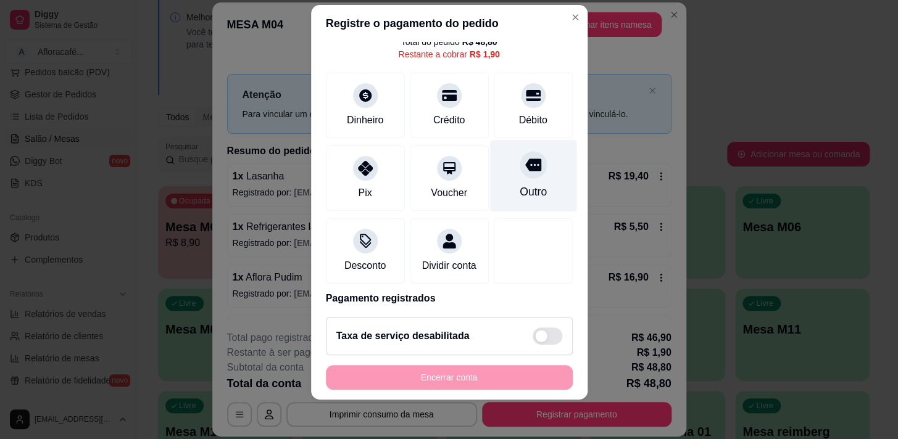
click at [519, 197] on div "Outro" at bounding box center [532, 192] width 27 height 16
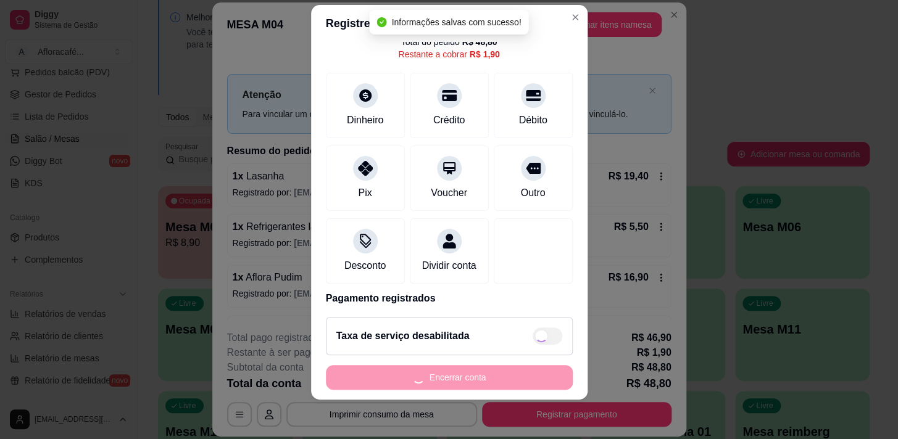
type input "R$ 0,00"
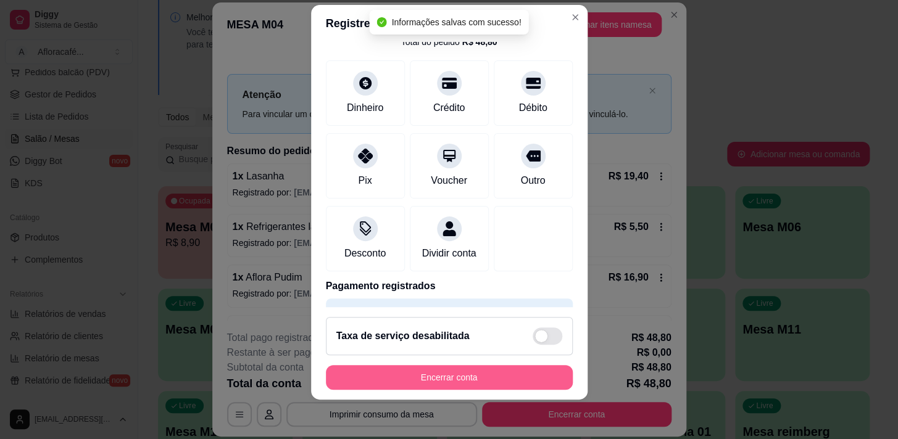
click at [475, 374] on button "Encerrar conta" at bounding box center [449, 377] width 247 height 25
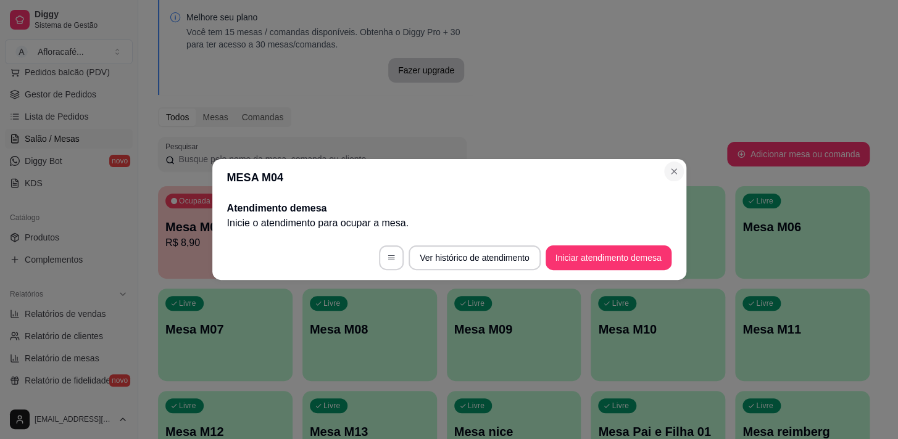
click at [682, 175] on header "MESA M04" at bounding box center [449, 177] width 474 height 37
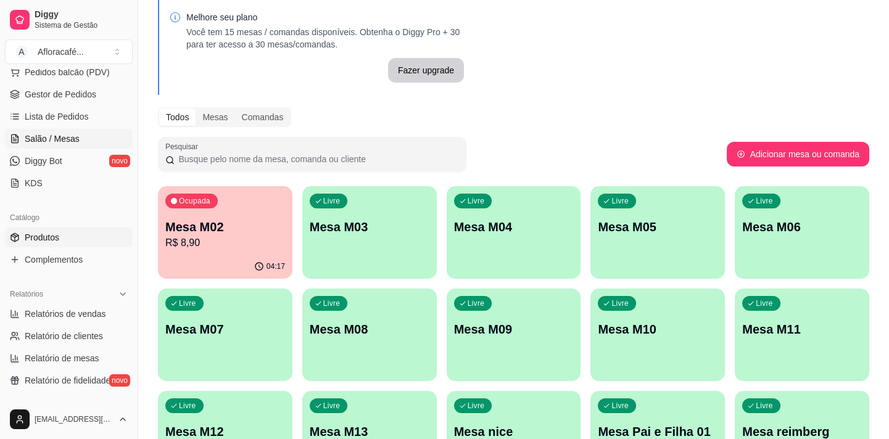
click at [73, 239] on link "Produtos" at bounding box center [69, 238] width 128 height 20
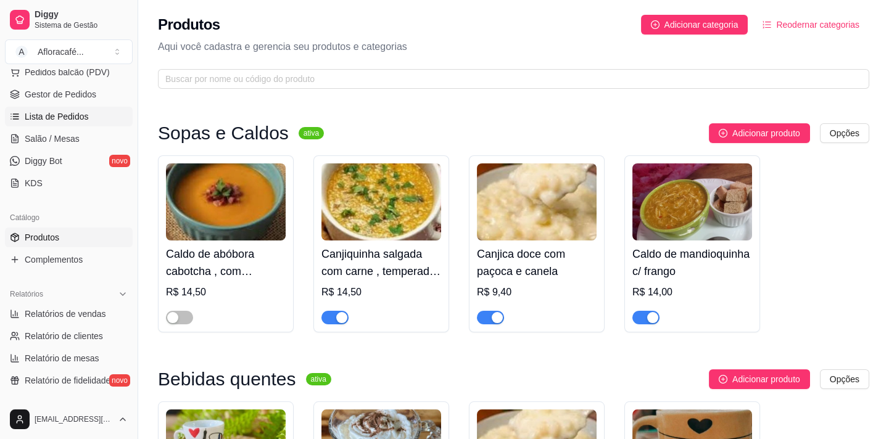
click at [78, 120] on span "Lista de Pedidos" at bounding box center [57, 116] width 64 height 12
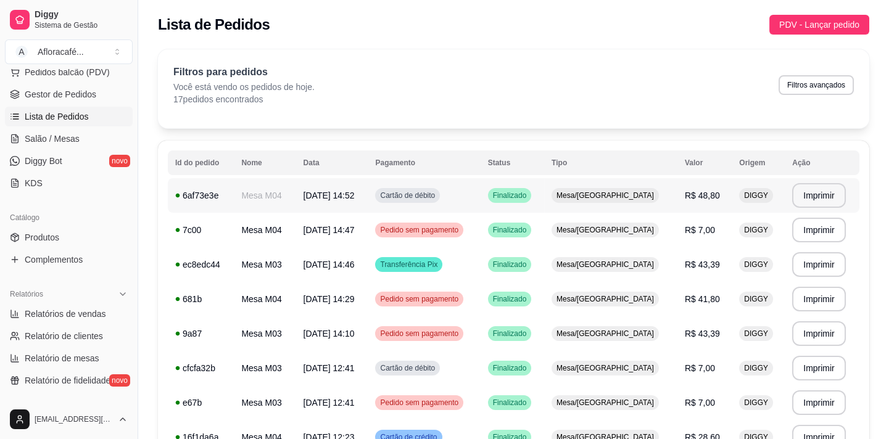
click at [368, 197] on td "[DATE] 14:52" at bounding box center [332, 195] width 72 height 35
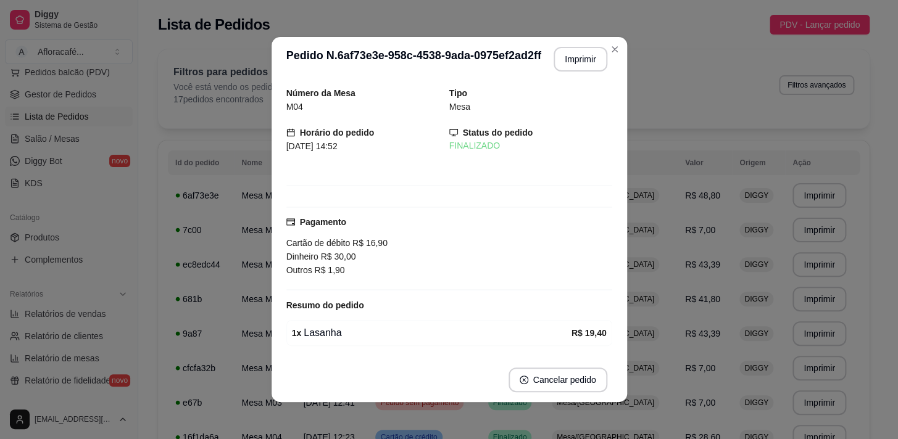
click at [360, 247] on span "R$ 16,90" at bounding box center [369, 243] width 38 height 10
click at [362, 248] on span "R$ 16,90" at bounding box center [369, 243] width 38 height 10
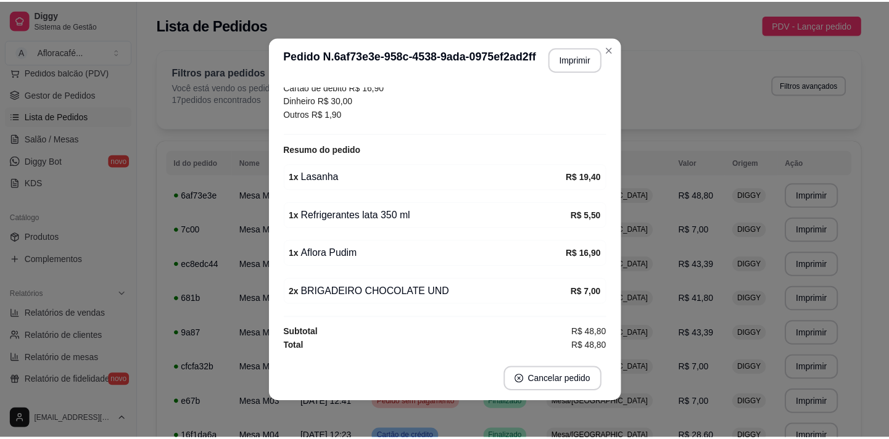
scroll to position [2, 0]
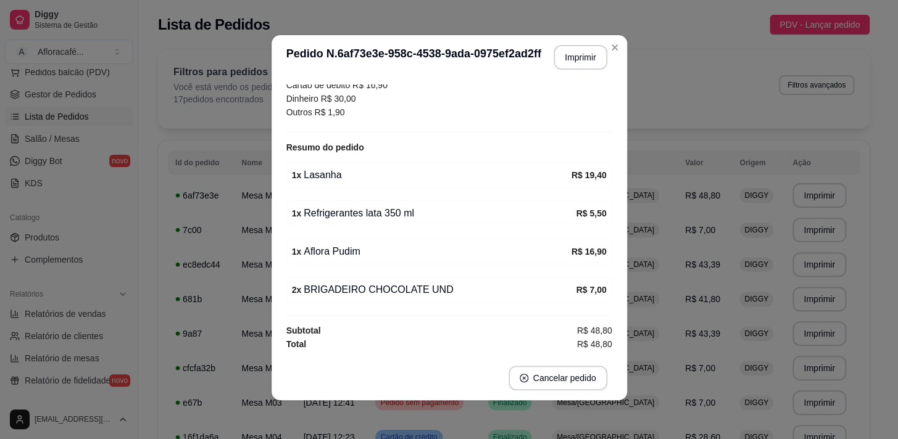
click at [620, 52] on header "**********" at bounding box center [448, 57] width 355 height 44
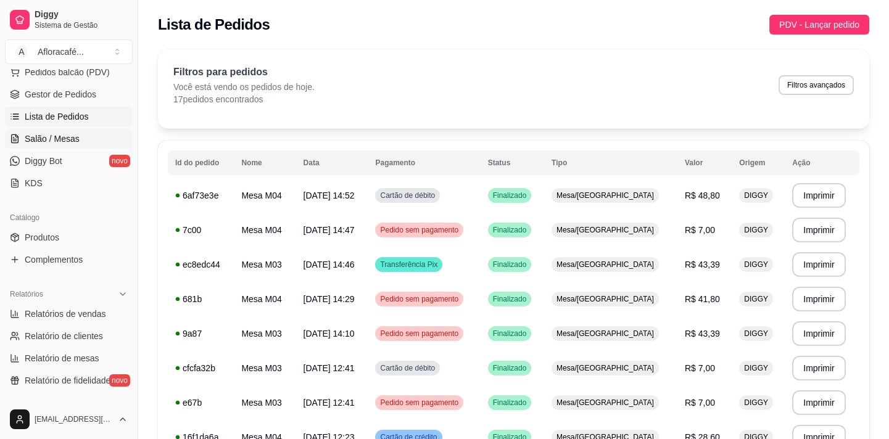
click at [73, 144] on link "Salão / Mesas" at bounding box center [69, 139] width 128 height 20
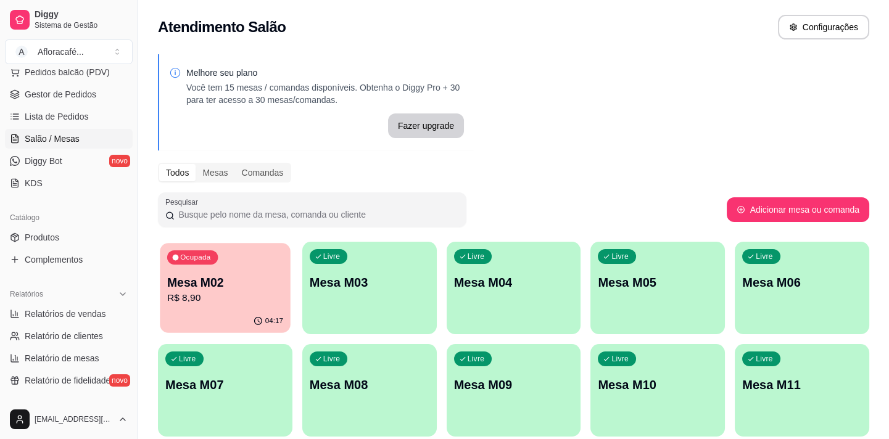
click at [283, 302] on p "R$ 8,90" at bounding box center [225, 298] width 116 height 14
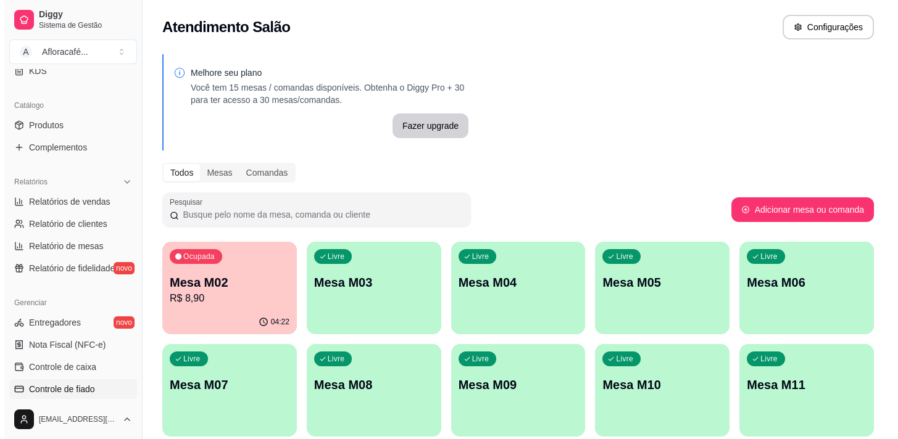
scroll to position [335, 0]
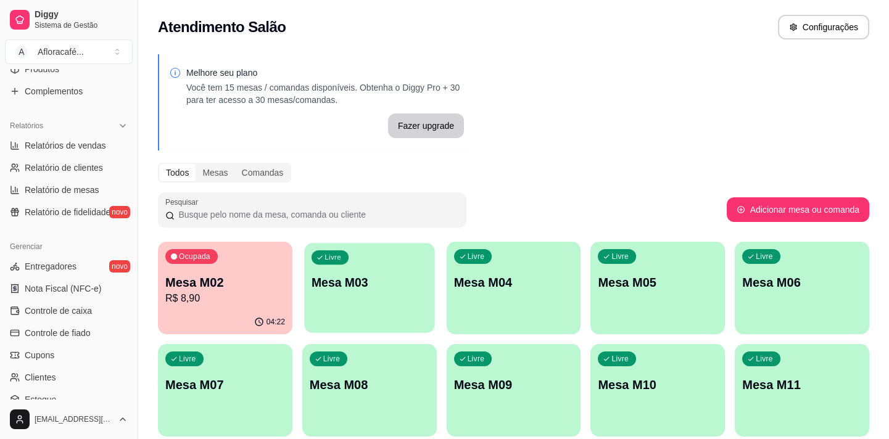
click at [329, 303] on div "Livre Mesa M03" at bounding box center [369, 280] width 130 height 75
drag, startPoint x: 531, startPoint y: 190, endPoint x: 433, endPoint y: 253, distance: 116.0
click at [531, 190] on div "Melhore seu plano Você tem 15 mesas / comandas disponíveis. Obtenha o Diggy Pro…" at bounding box center [513, 300] width 751 height 507
click at [389, 280] on p "Mesa M03" at bounding box center [370, 283] width 116 height 17
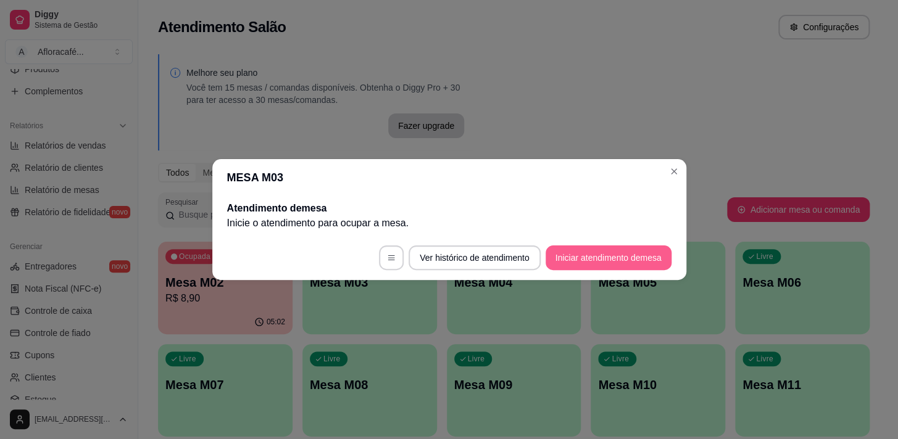
click at [620, 254] on button "Iniciar atendimento de mesa" at bounding box center [608, 258] width 126 height 25
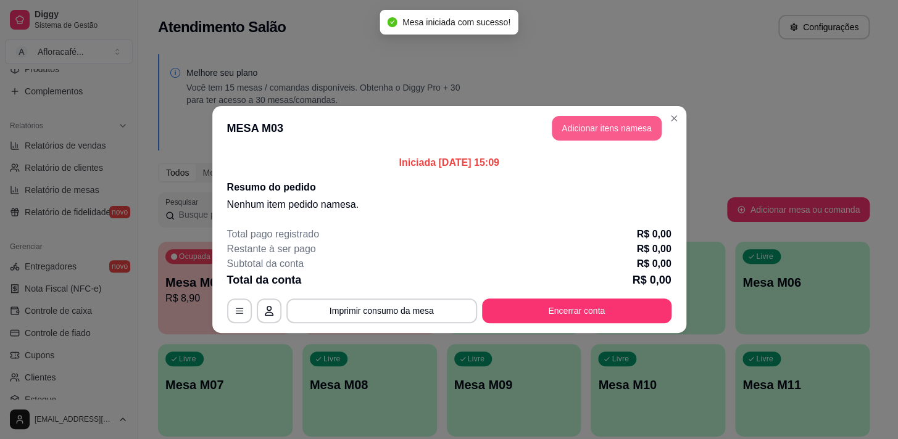
click at [597, 130] on button "Adicionar itens na mesa" at bounding box center [607, 128] width 110 height 25
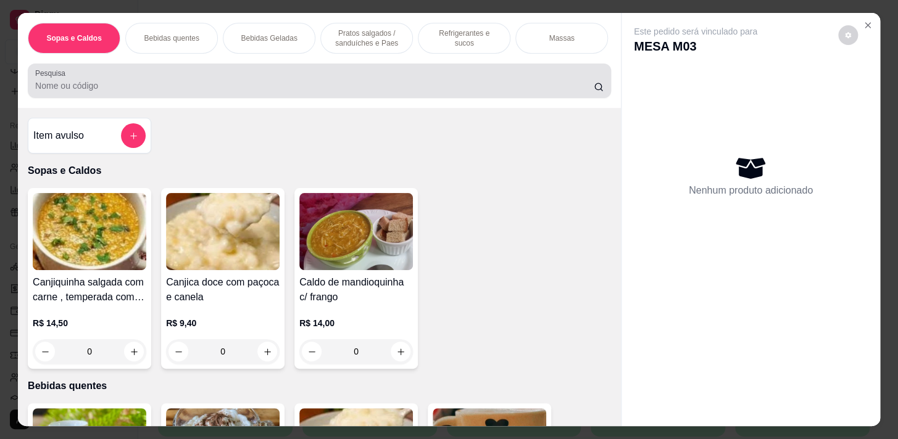
click at [204, 98] on div "Pesquisa" at bounding box center [319, 81] width 583 height 35
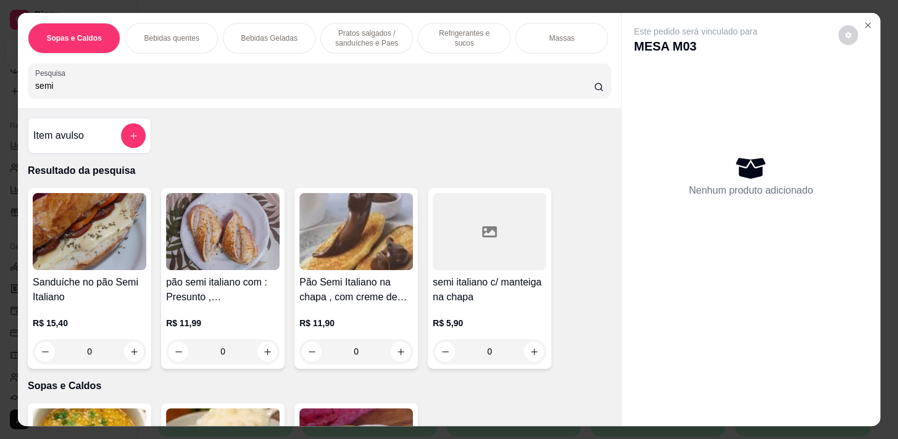
scroll to position [168, 0]
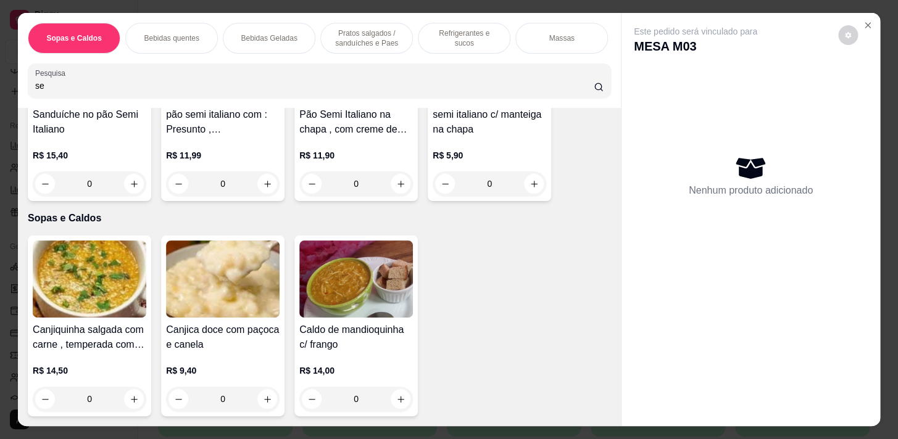
type input "s"
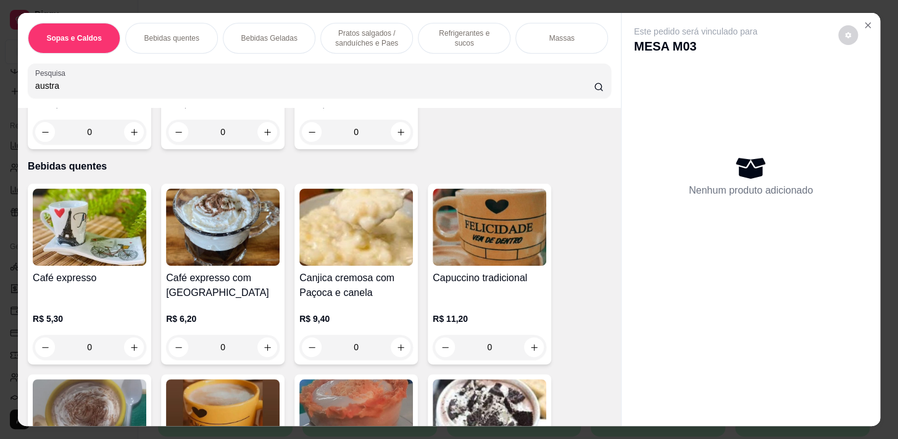
scroll to position [0, 0]
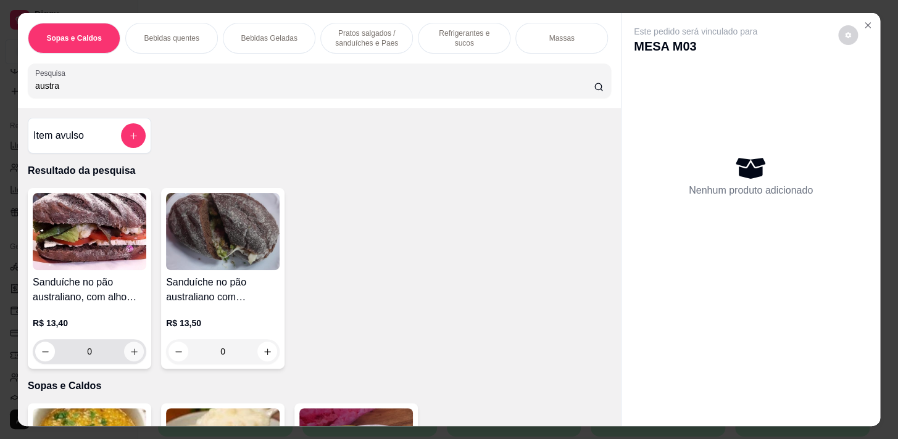
type input "austra"
click at [130, 350] on button "increase-product-quantity" at bounding box center [134, 352] width 20 height 20
type input "1"
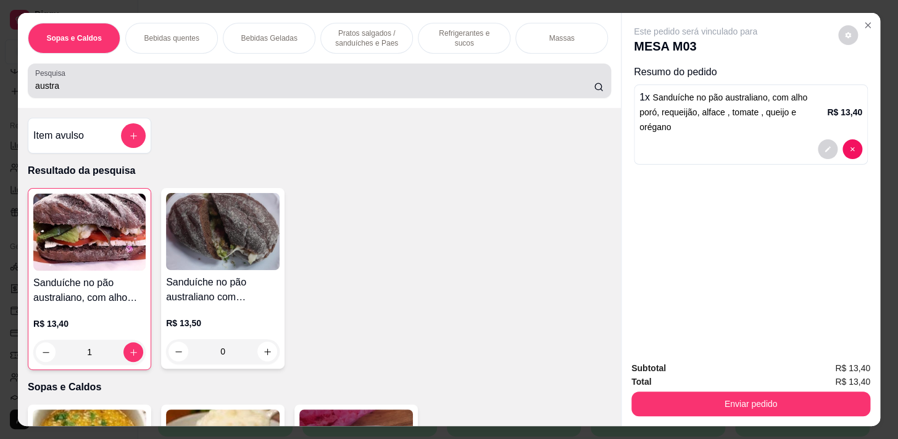
click at [154, 78] on div "austra" at bounding box center [319, 80] width 568 height 25
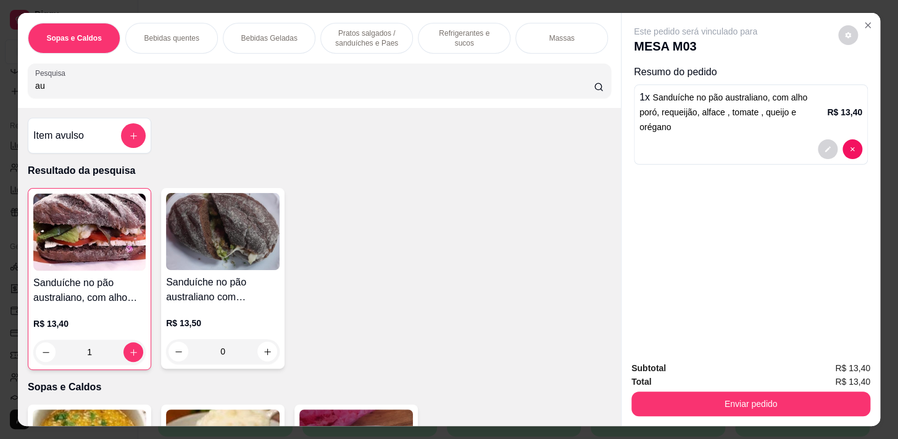
type input "a"
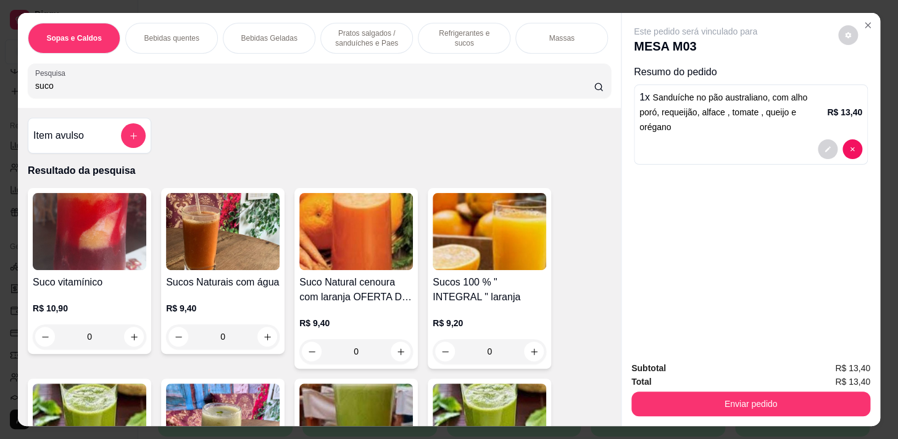
type input "suco"
click at [253, 315] on p "R$ 9,40" at bounding box center [223, 308] width 114 height 12
click at [265, 339] on div "0" at bounding box center [223, 337] width 114 height 25
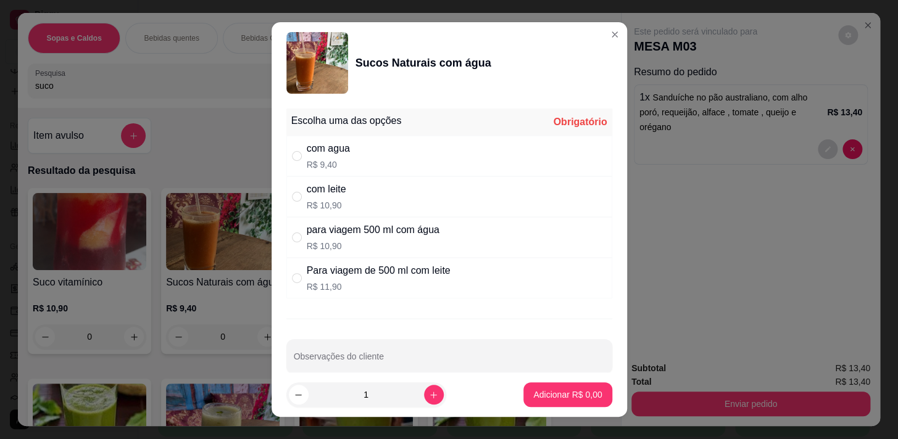
click at [338, 167] on p "R$ 9,40" at bounding box center [328, 165] width 43 height 12
radio input "true"
click at [556, 399] on p "Adicionar R$ 9,40" at bounding box center [567, 395] width 67 height 12
type input "1"
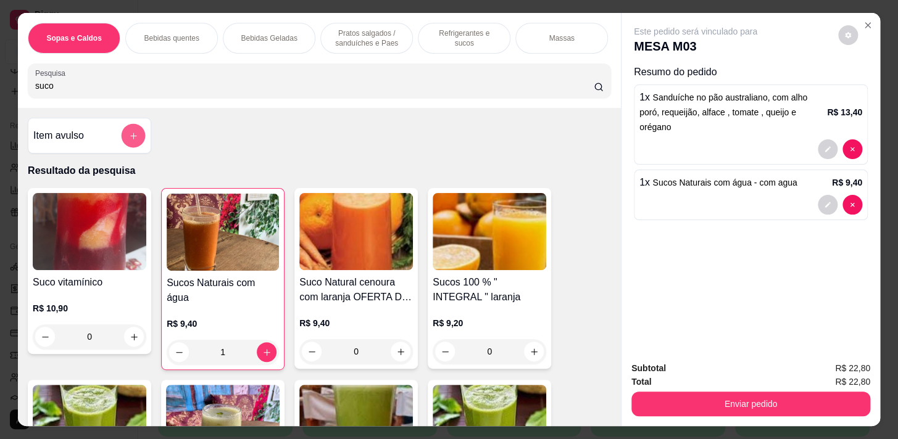
click at [122, 139] on button "add-separate-item" at bounding box center [134, 136] width 24 height 24
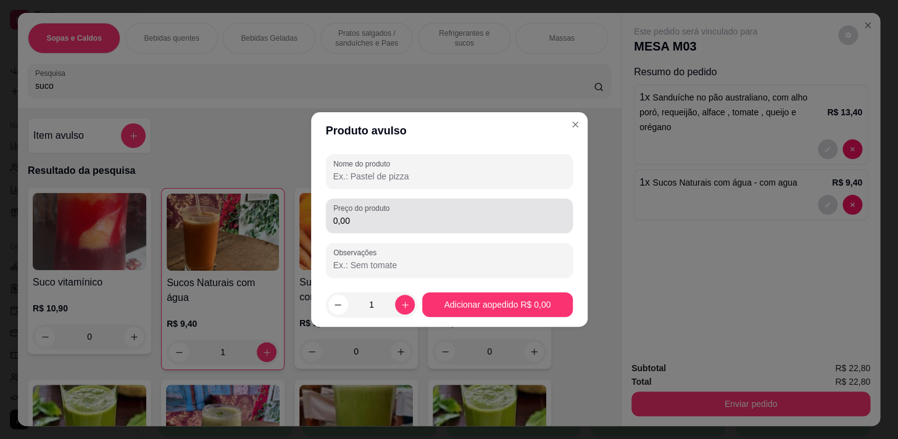
click at [372, 218] on input "0,00" at bounding box center [449, 221] width 232 height 12
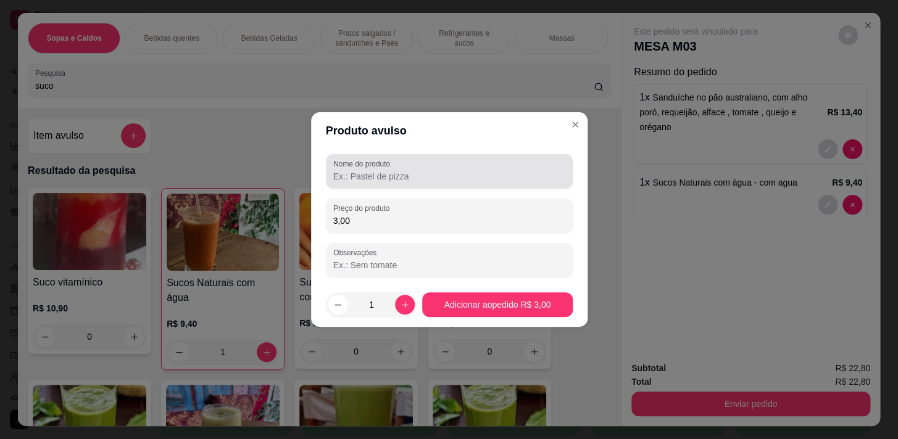
type input "3,00"
click at [398, 179] on input "Nome do produto" at bounding box center [449, 176] width 232 height 12
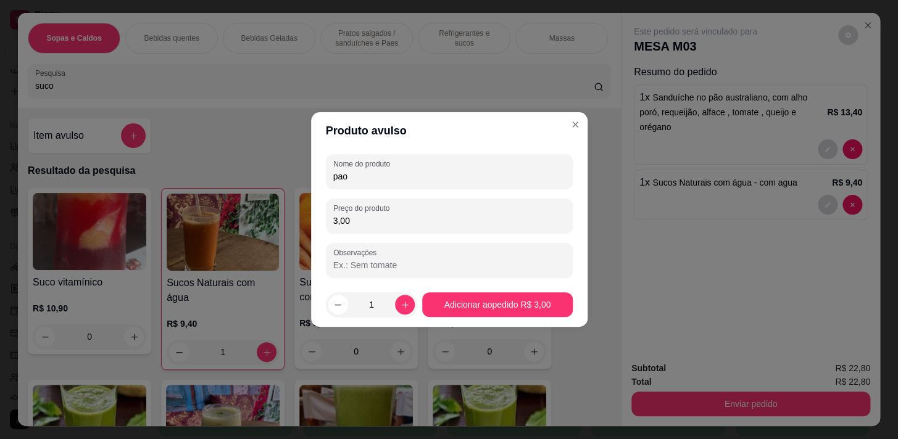
type input "pao"
click at [468, 318] on footer "1 Adicionar ao pedido R$ 3,00" at bounding box center [449, 305] width 276 height 44
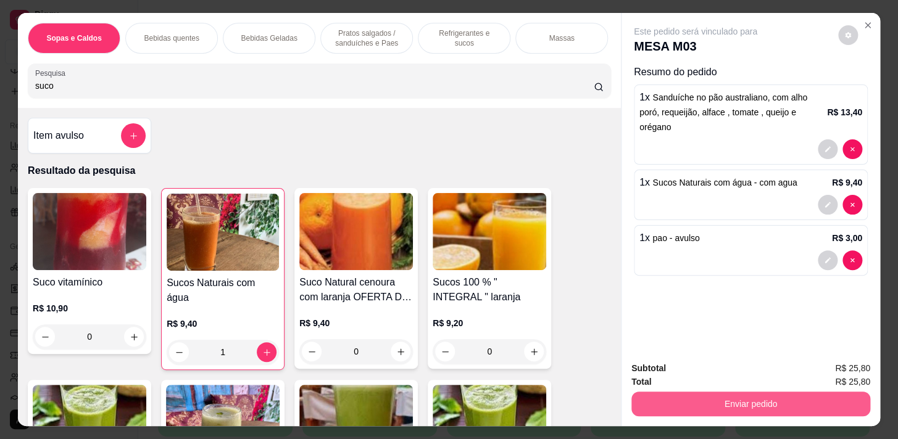
click at [665, 399] on button "Enviar pedido" at bounding box center [750, 404] width 239 height 25
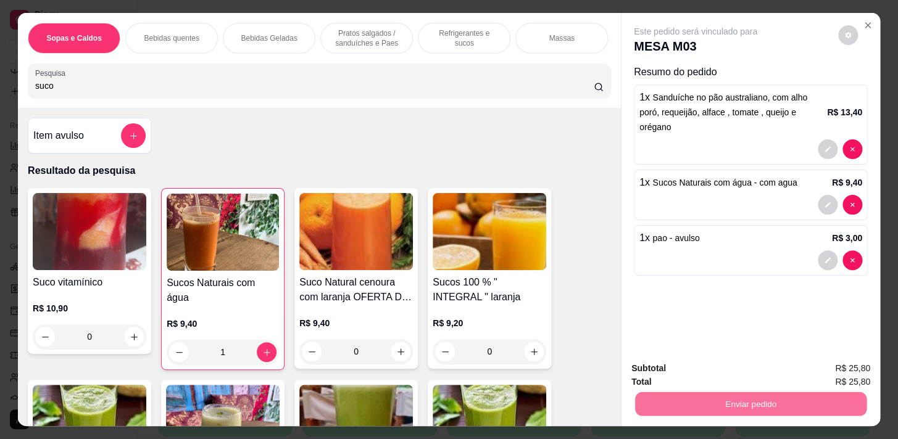
click at [735, 374] on button "Não registrar e enviar pedido" at bounding box center [709, 369] width 128 height 23
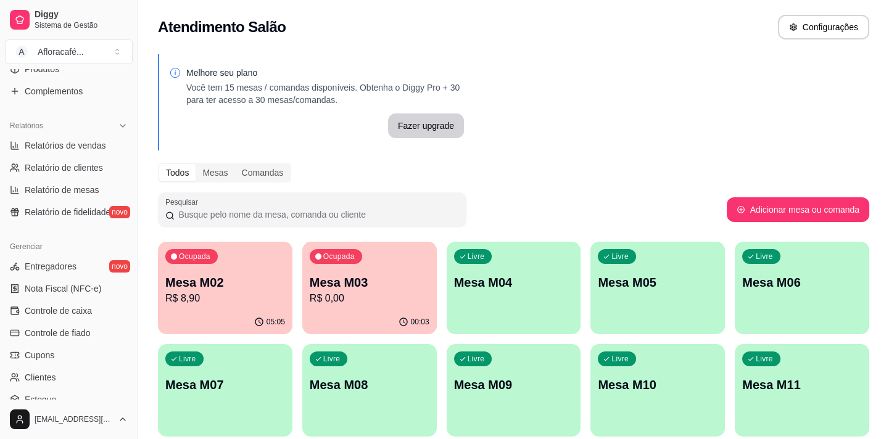
click at [539, 296] on div "Livre Mesa M04" at bounding box center [514, 281] width 135 height 78
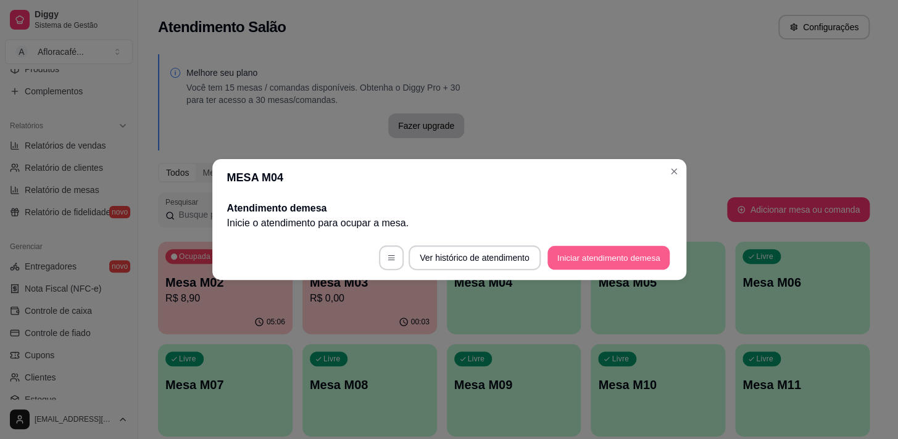
click at [571, 259] on button "Iniciar atendimento de mesa" at bounding box center [608, 258] width 122 height 24
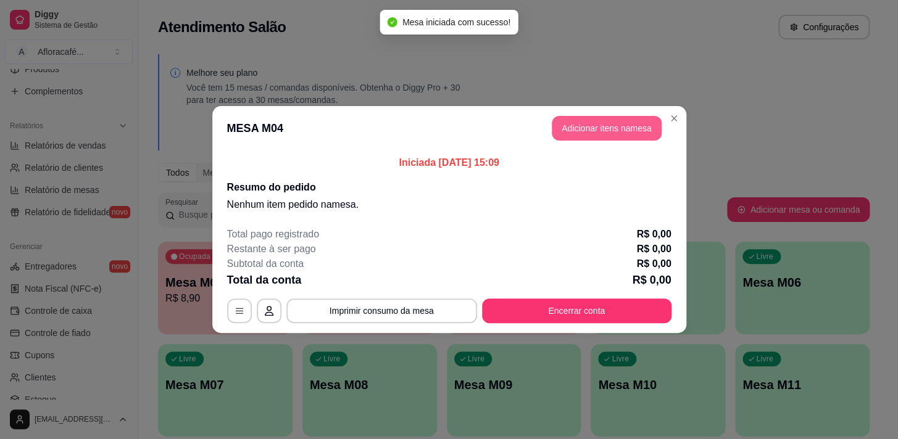
click at [573, 128] on button "Adicionar itens na mesa" at bounding box center [607, 128] width 110 height 25
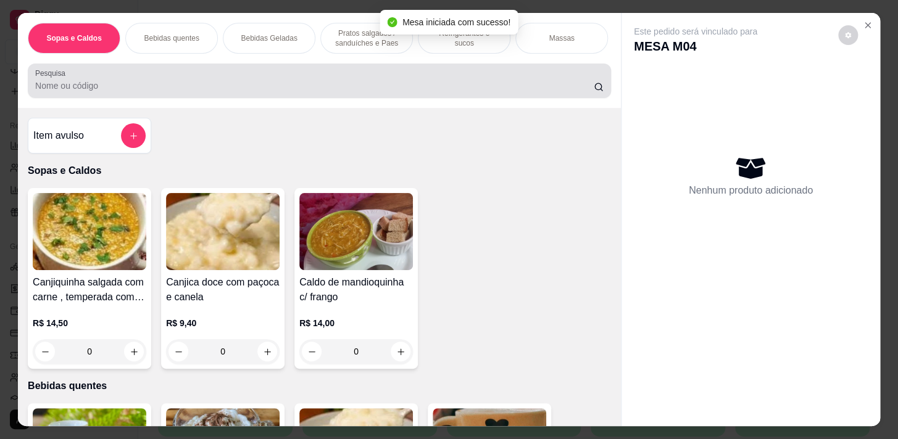
click at [208, 81] on div at bounding box center [319, 80] width 568 height 25
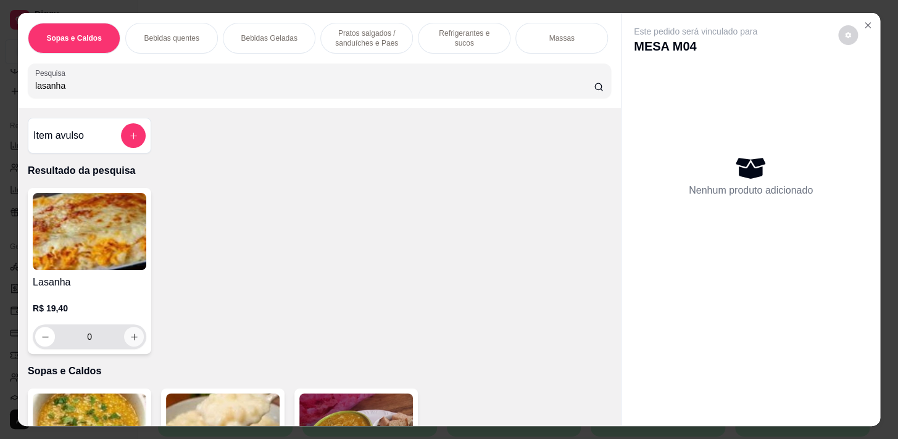
type input "lasanha"
click at [125, 336] on button "increase-product-quantity" at bounding box center [134, 337] width 19 height 19
type input "1"
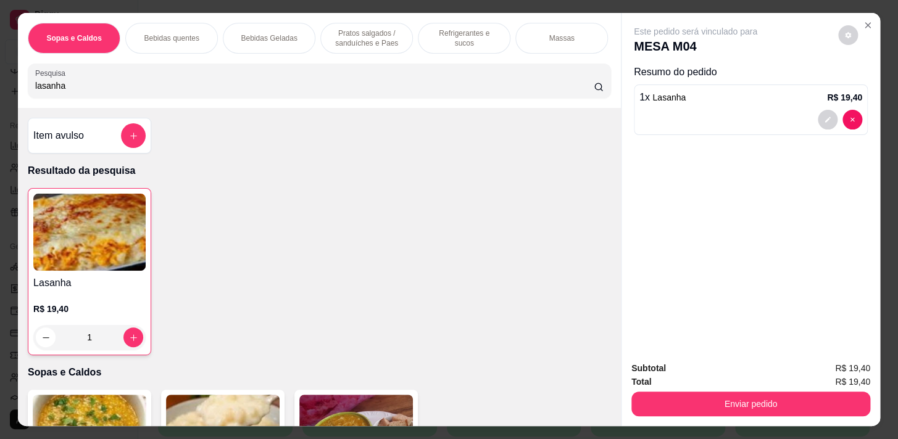
click at [106, 92] on input "lasanha" at bounding box center [314, 86] width 558 height 12
type input "l"
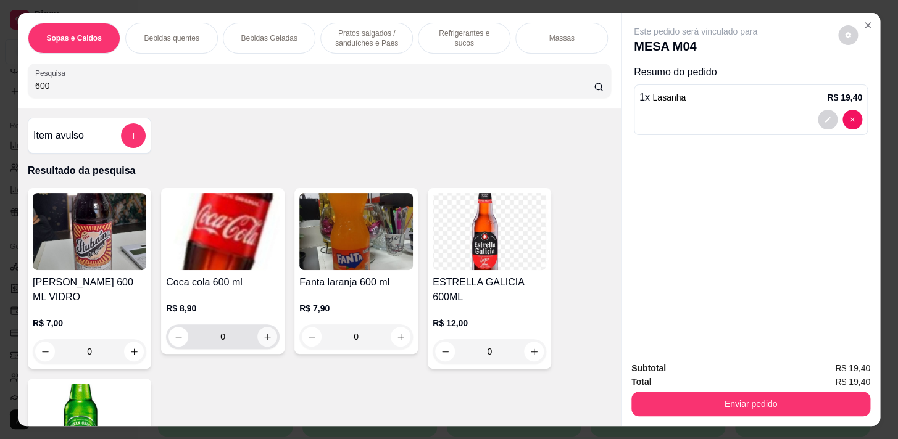
type input "600"
click at [265, 342] on icon "increase-product-quantity" at bounding box center [267, 337] width 9 height 9
type input "1"
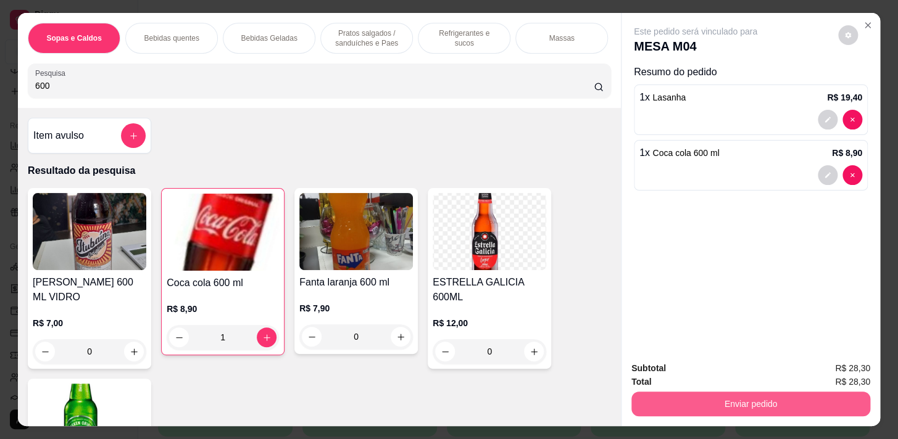
click at [710, 400] on button "Enviar pedido" at bounding box center [750, 404] width 239 height 25
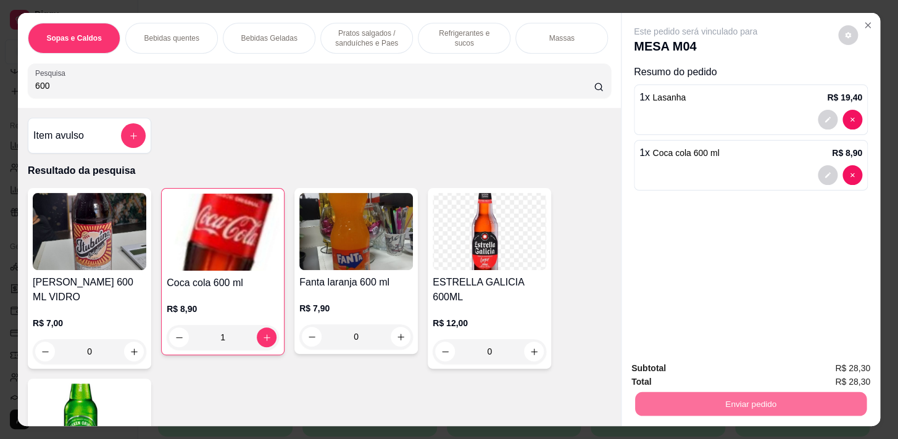
click at [703, 365] on button "Não registrar e enviar pedido" at bounding box center [709, 369] width 128 height 23
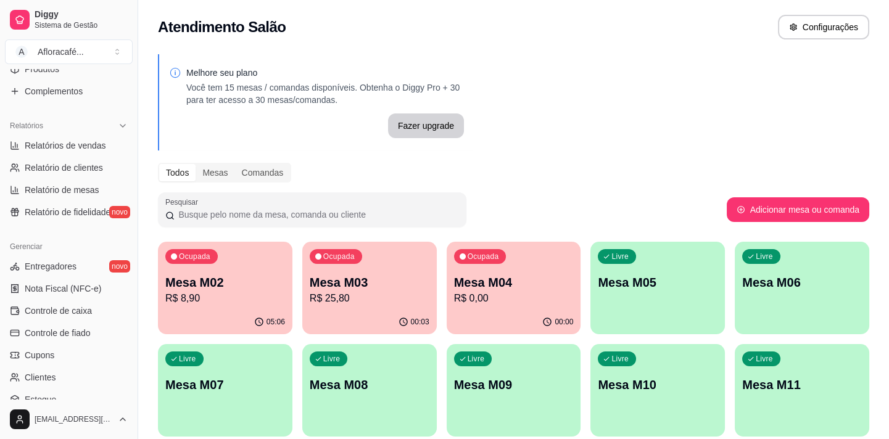
click at [267, 283] on p "Mesa M02" at bounding box center [225, 282] width 120 height 17
click at [376, 296] on p "R$ 25,80" at bounding box center [370, 298] width 120 height 15
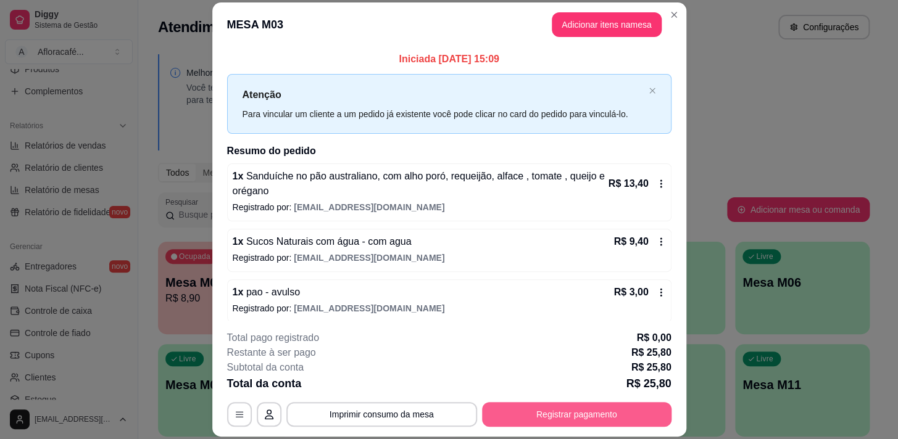
click at [573, 413] on button "Registrar pagamento" at bounding box center [576, 414] width 189 height 25
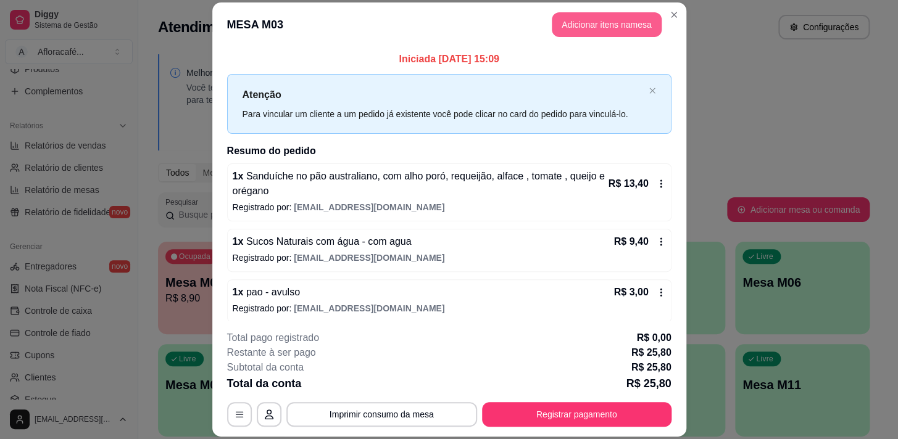
click at [567, 20] on button "Adicionar itens na mesa" at bounding box center [607, 24] width 110 height 25
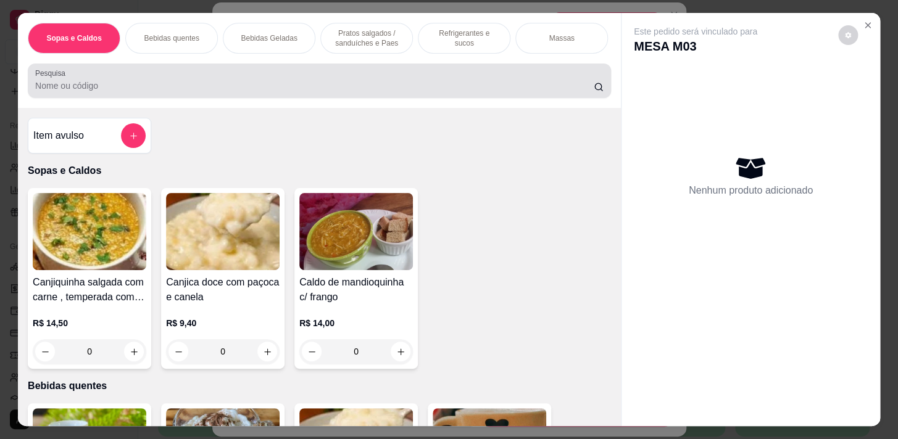
click at [96, 91] on input "Pesquisa" at bounding box center [314, 86] width 558 height 12
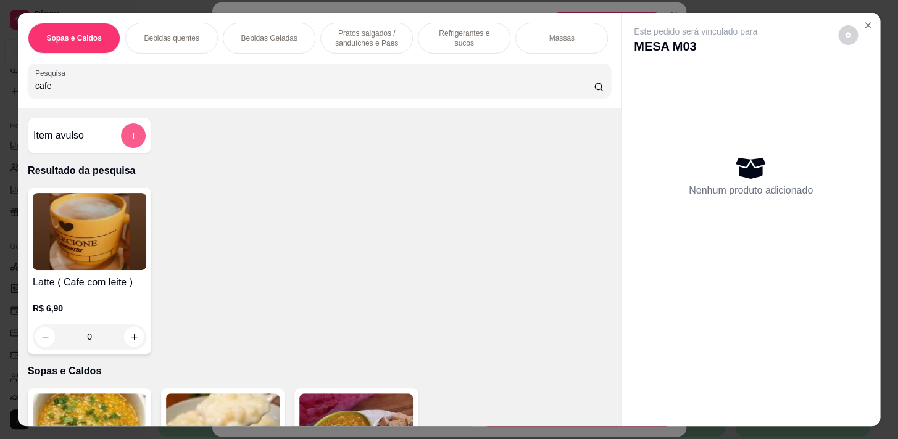
type input "cafe"
click at [145, 141] on div "Item avulso" at bounding box center [89, 136] width 123 height 36
click at [129, 141] on icon "add-separate-item" at bounding box center [133, 135] width 9 height 9
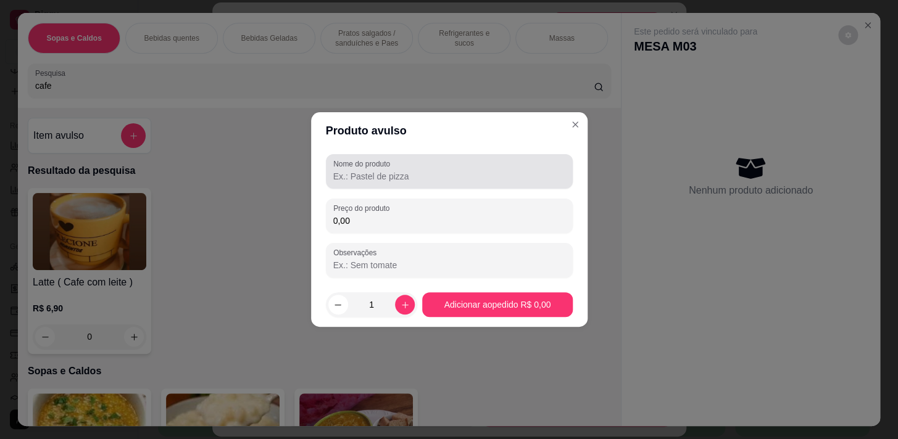
click at [374, 181] on input "Nome do produto" at bounding box center [449, 176] width 232 height 12
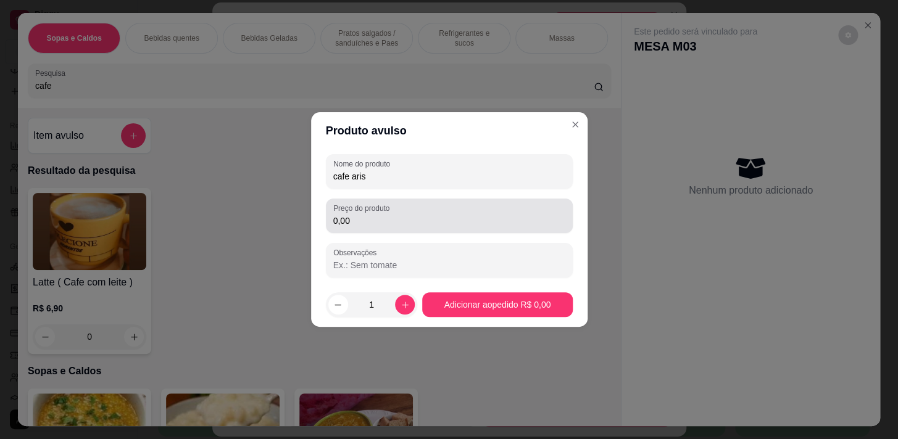
type input "cafe aris"
click at [366, 220] on input "0,00" at bounding box center [449, 221] width 232 height 12
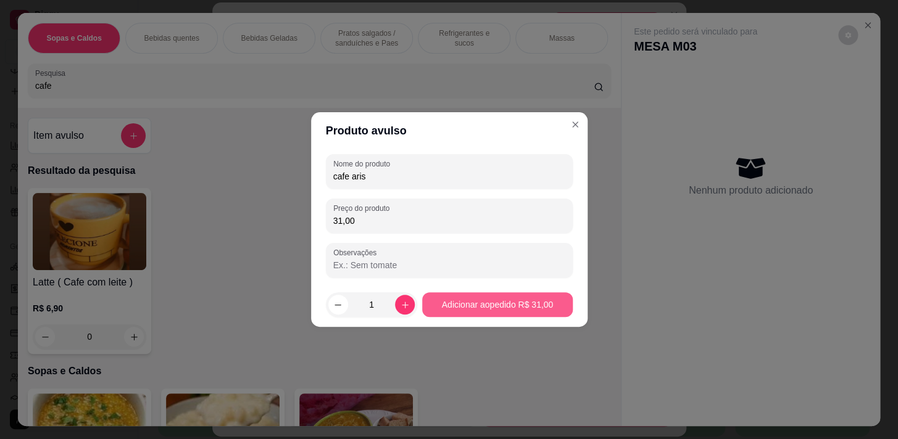
type input "31,00"
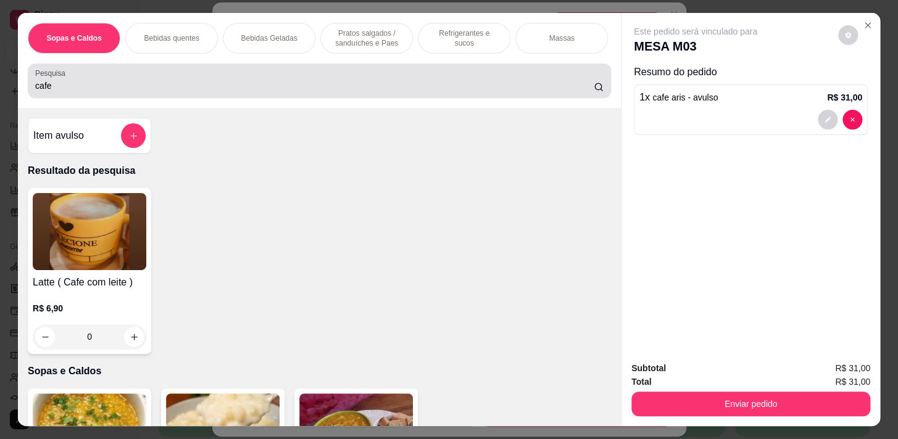
click at [120, 98] on div "Pesquisa cafe" at bounding box center [319, 81] width 583 height 35
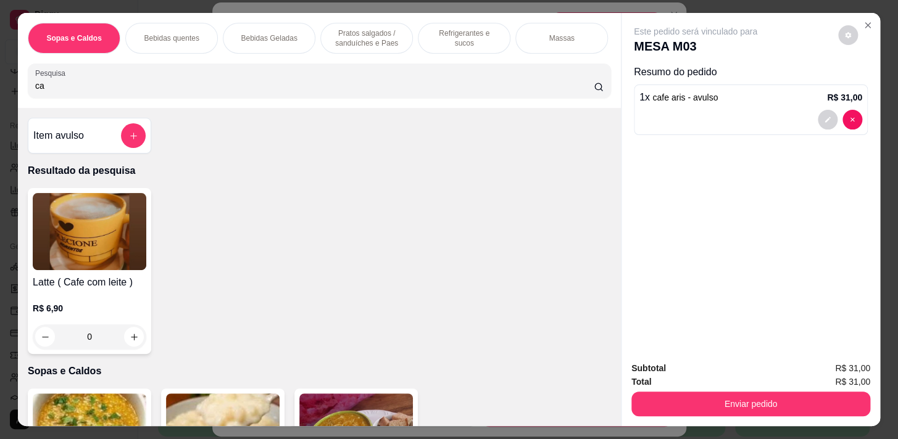
type input "c"
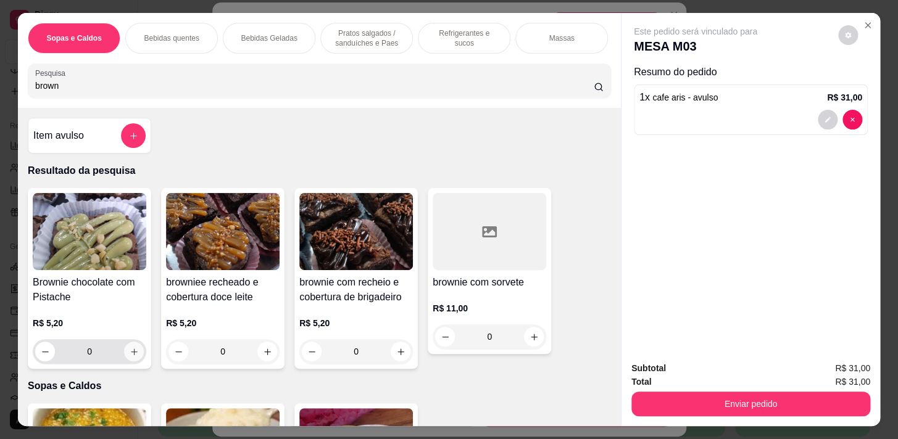
type input "brown"
click at [132, 355] on icon "increase-product-quantity" at bounding box center [134, 351] width 9 height 9
type input "1"
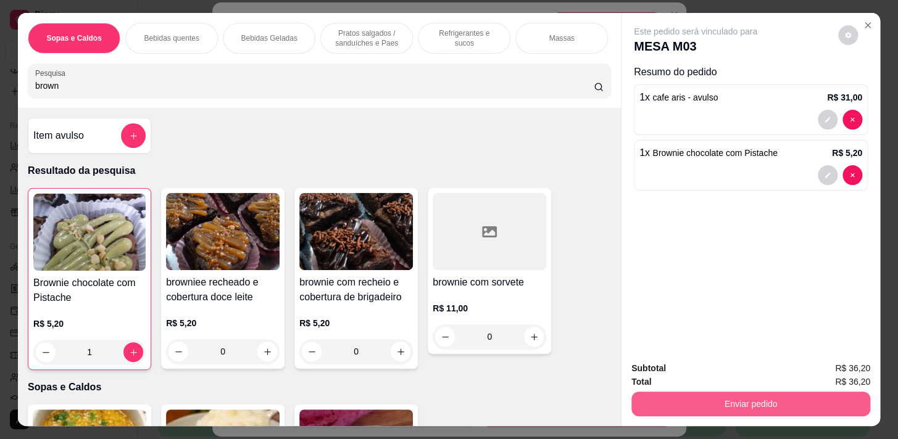
click at [745, 397] on button "Enviar pedido" at bounding box center [750, 404] width 239 height 25
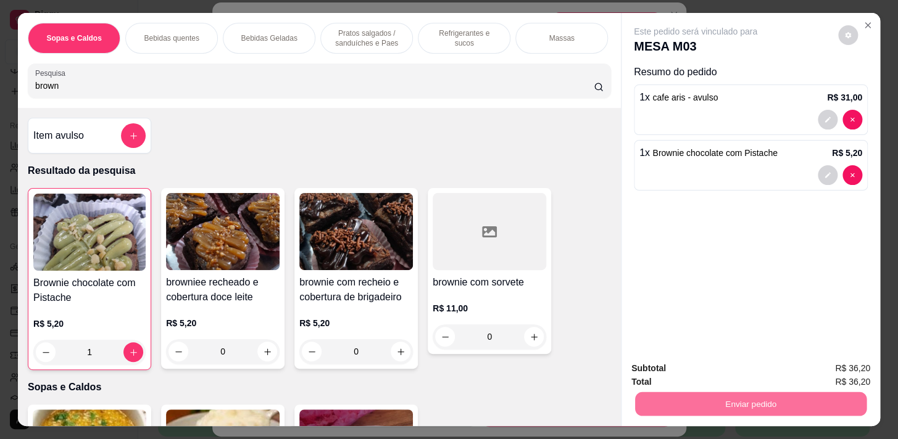
click at [717, 376] on button "Não registrar e enviar pedido" at bounding box center [709, 369] width 128 height 23
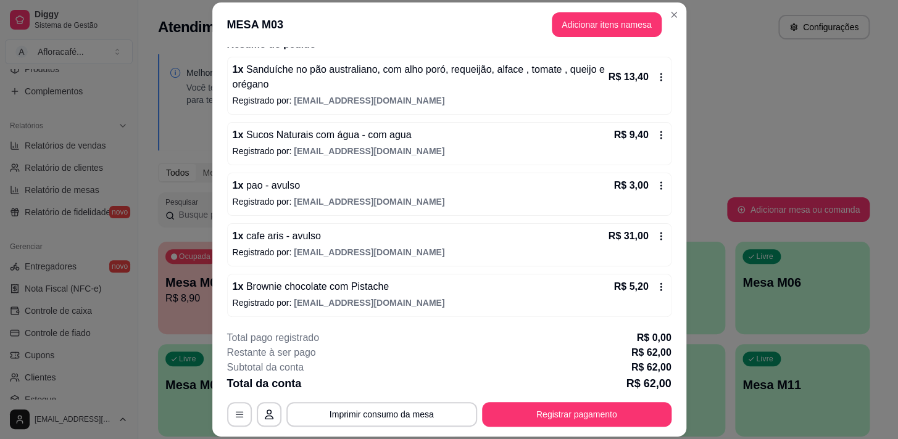
scroll to position [37, 0]
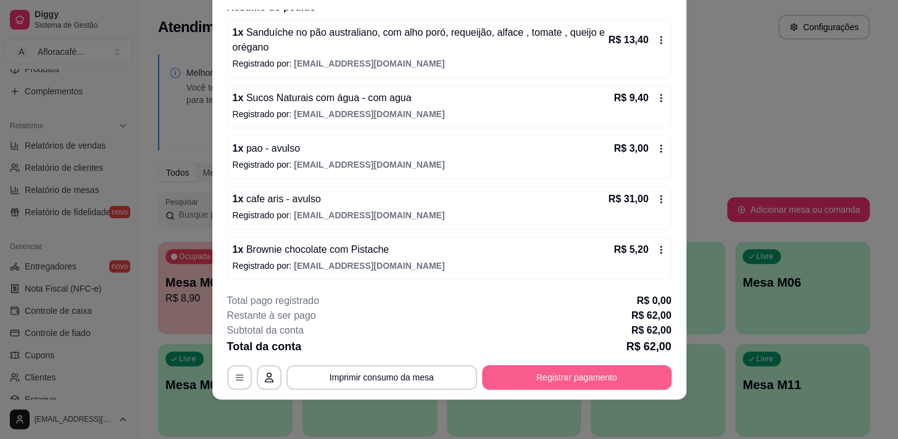
click at [571, 380] on button "Registrar pagamento" at bounding box center [576, 377] width 189 height 25
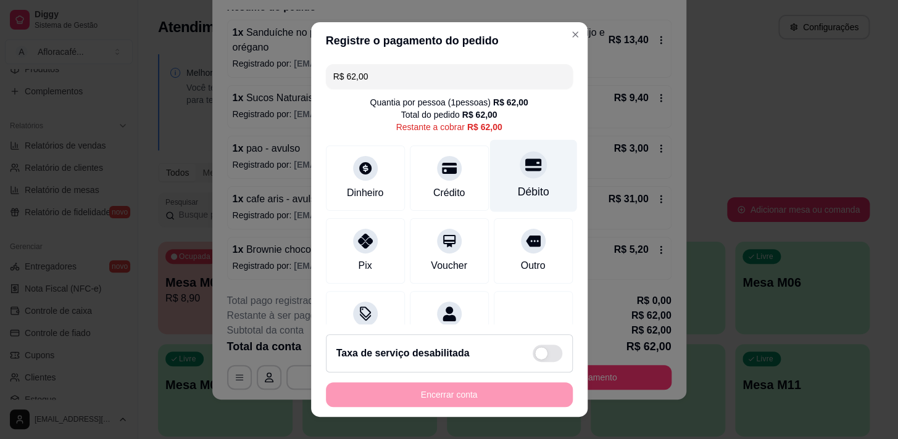
click at [524, 186] on div "Débito" at bounding box center [532, 192] width 31 height 16
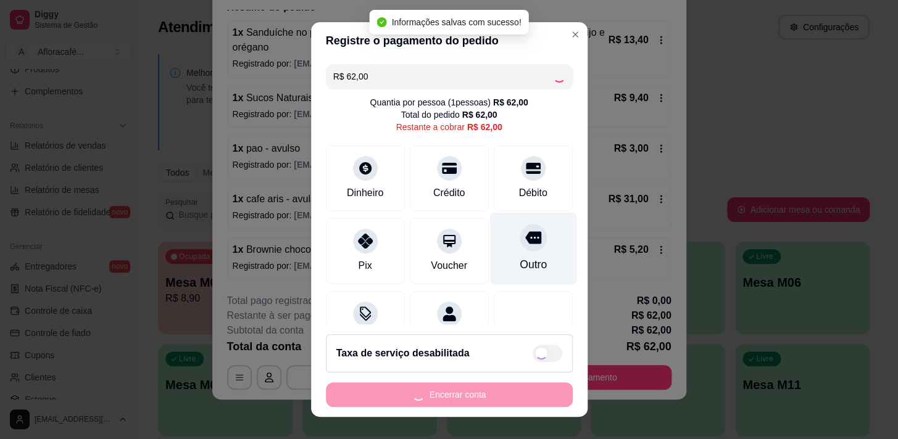
type input "R$ 0,00"
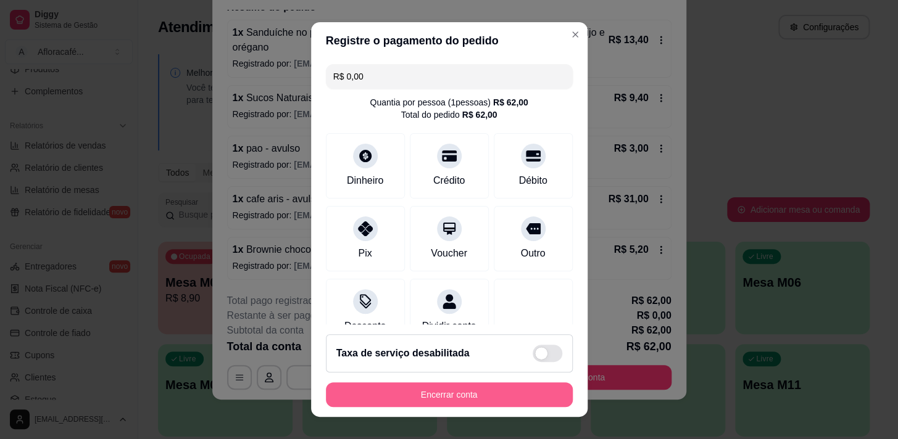
click at [489, 395] on button "Encerrar conta" at bounding box center [449, 395] width 247 height 25
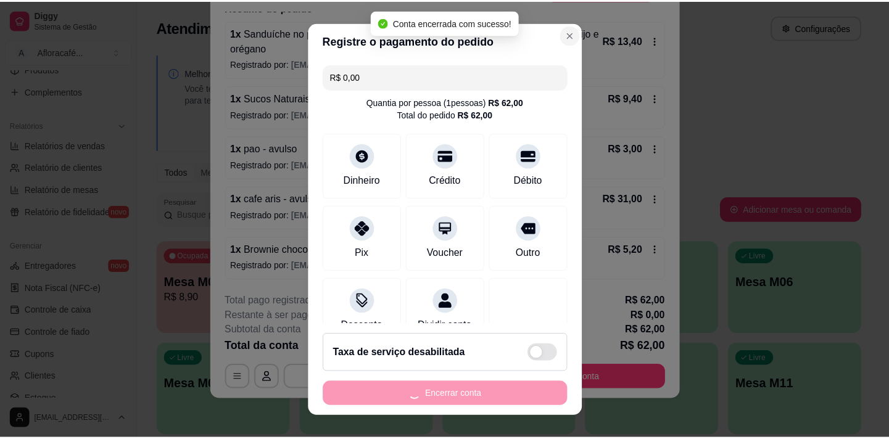
scroll to position [0, 0]
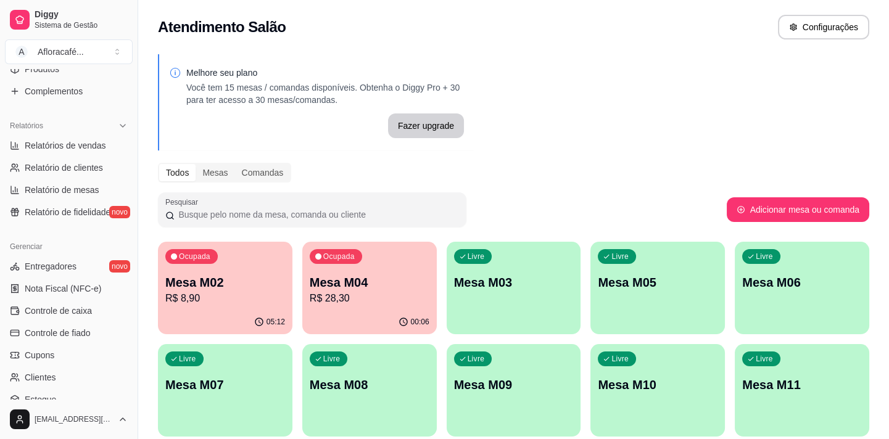
click at [333, 296] on p "R$ 28,30" at bounding box center [370, 298] width 120 height 15
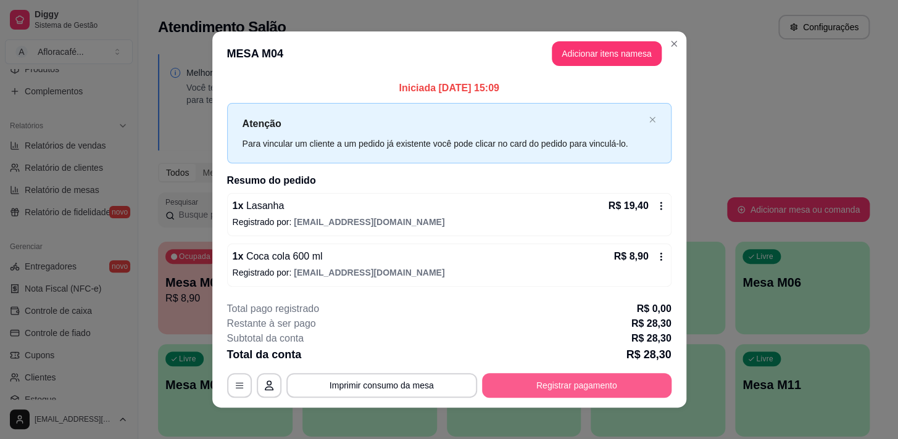
click at [590, 363] on div "**********" at bounding box center [449, 350] width 444 height 96
click at [601, 381] on button "Registrar pagamento" at bounding box center [576, 385] width 189 height 25
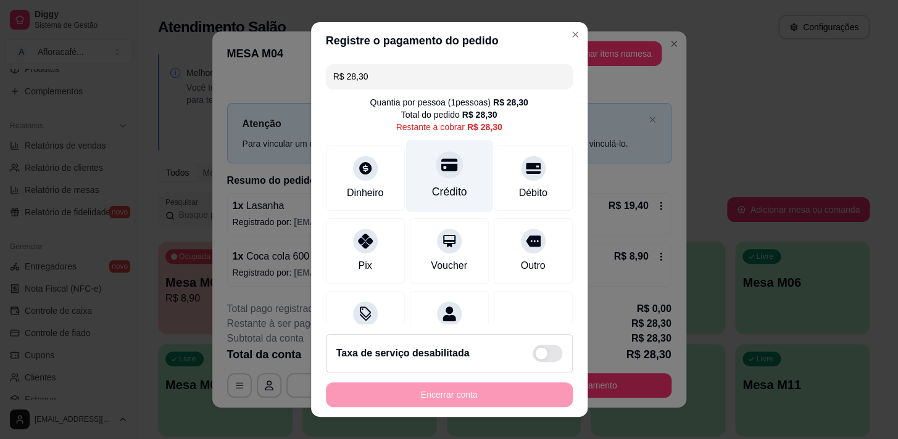
click at [431, 184] on div "Crédito" at bounding box center [448, 192] width 35 height 16
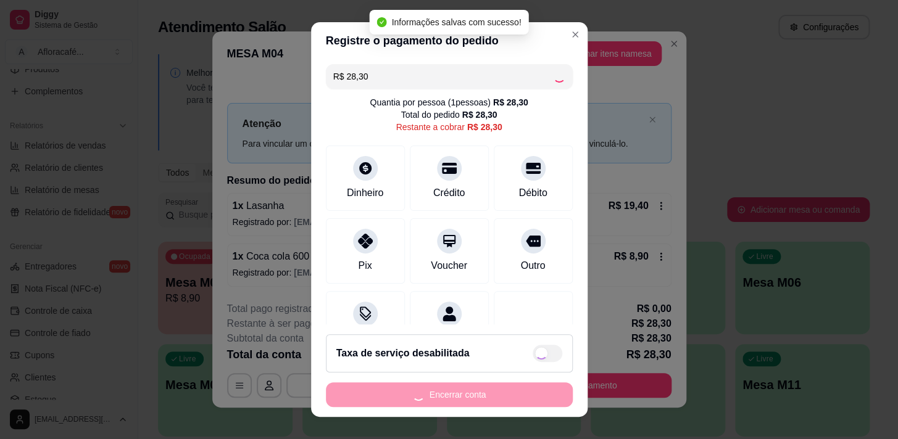
type input "R$ 0,00"
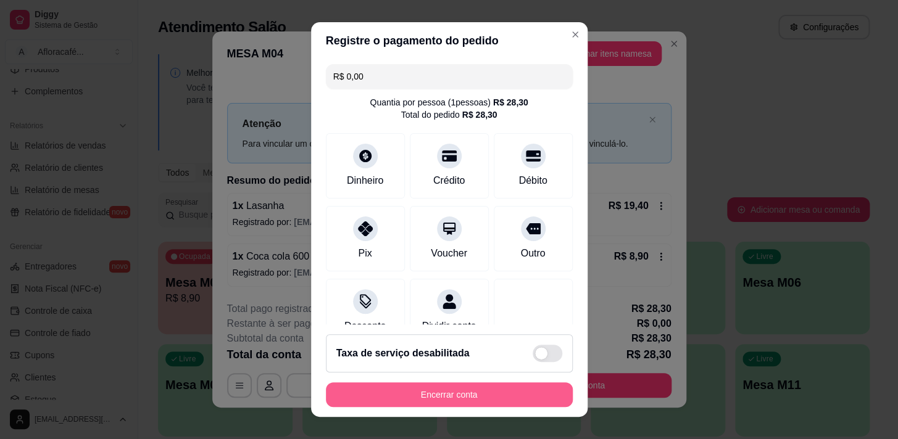
click at [449, 402] on button "Encerrar conta" at bounding box center [449, 395] width 247 height 25
